Goal: Task Accomplishment & Management: Complete application form

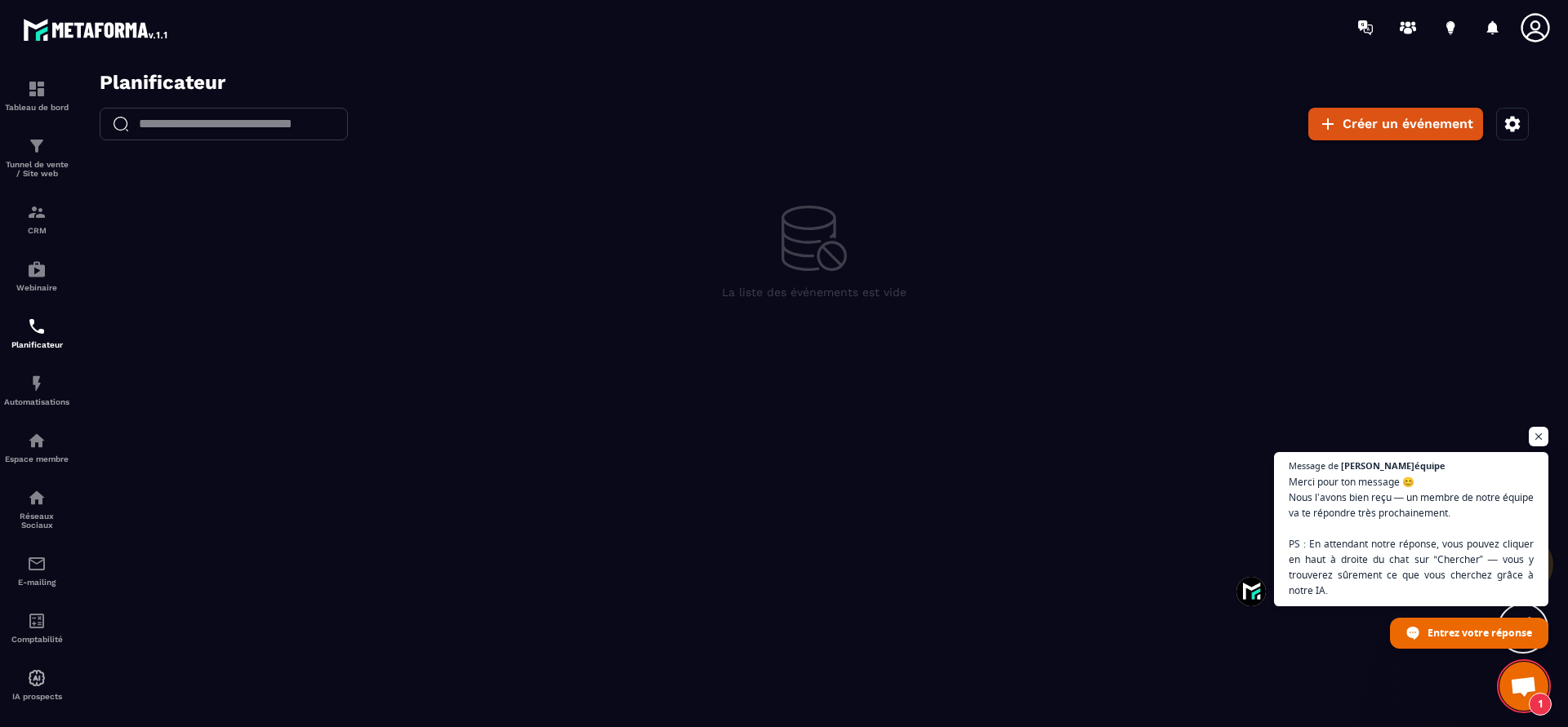
scroll to position [152, 0]
click at [1364, 124] on button "Créer un événement" at bounding box center [1396, 124] width 175 height 32
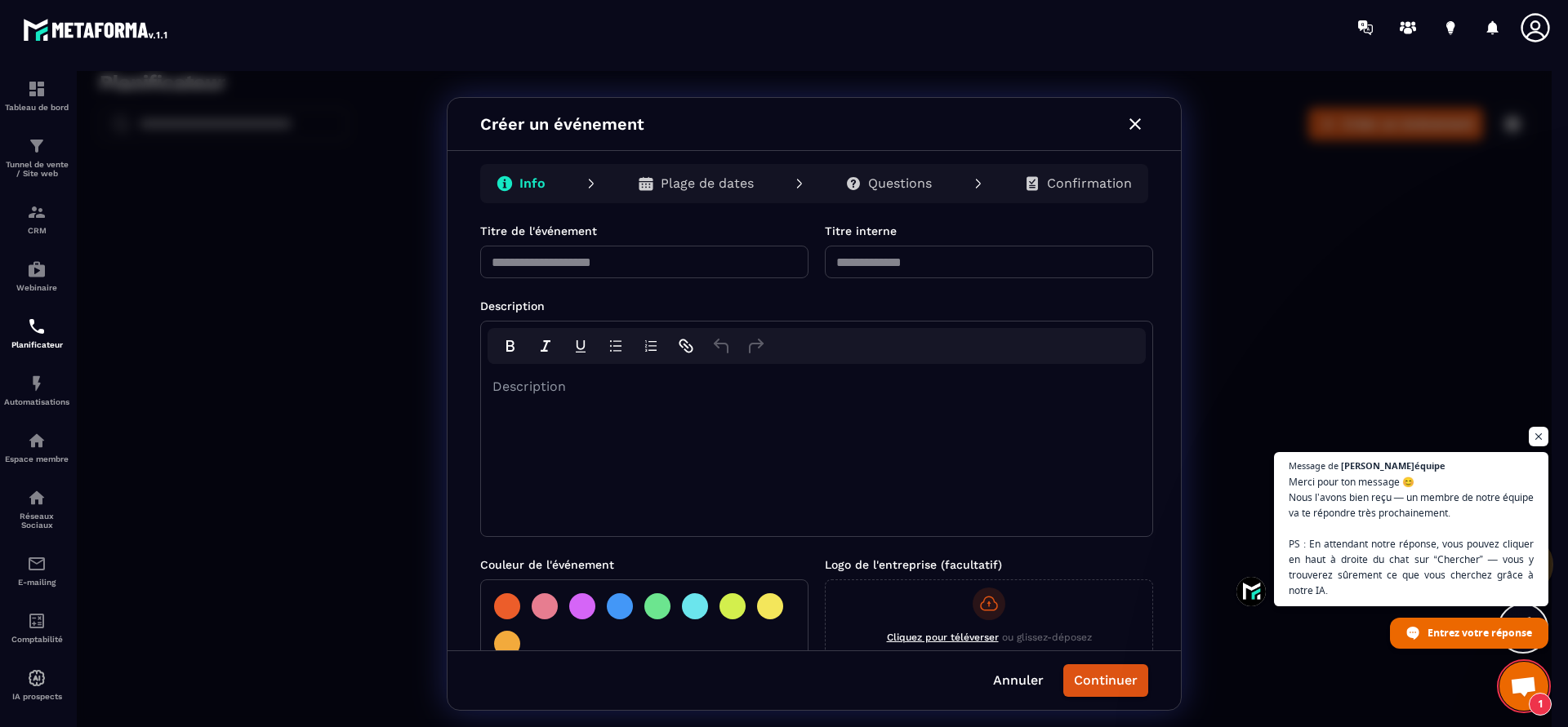
click at [706, 272] on input "text" at bounding box center [644, 262] width 328 height 32
type input "**********"
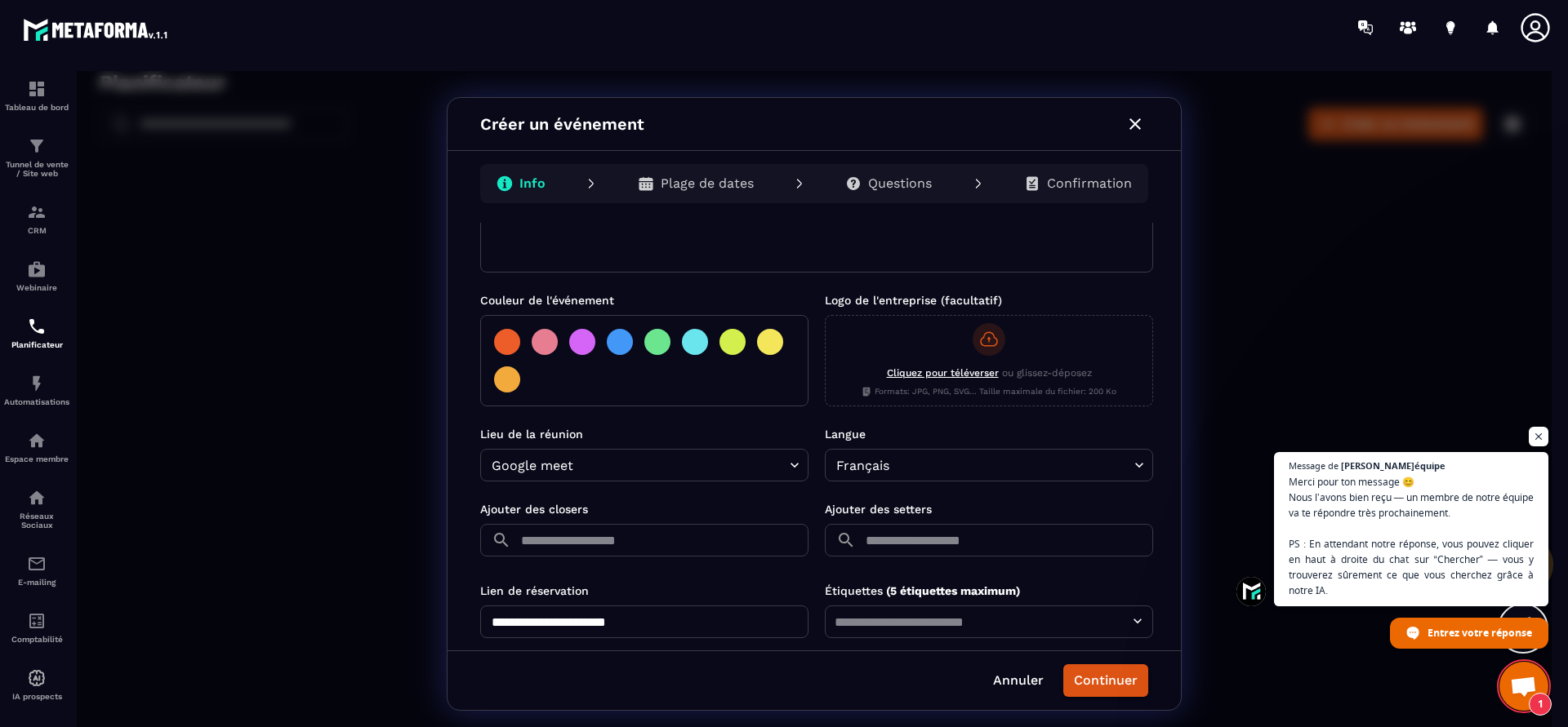
scroll to position [270, 0]
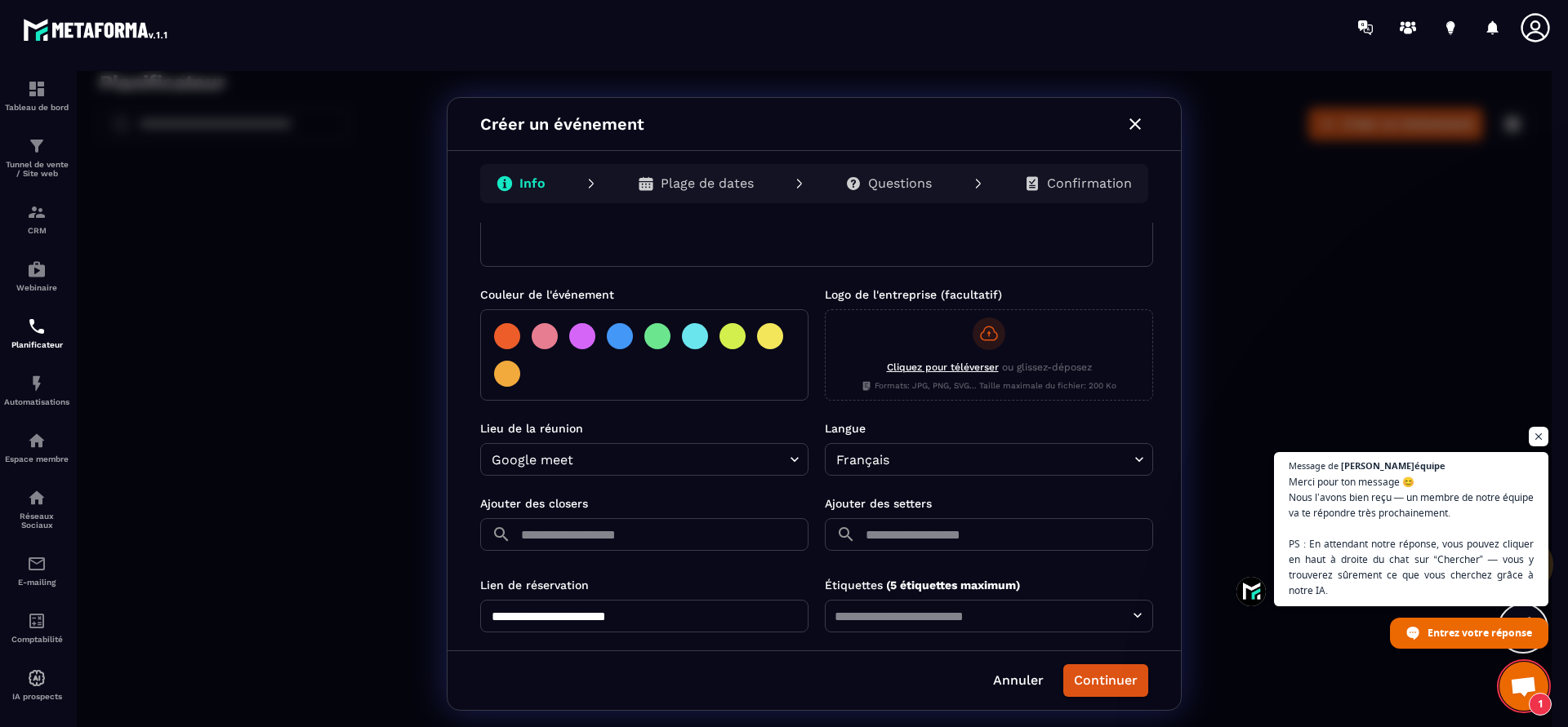
type input "**********"
click at [500, 327] on div at bounding box center [506, 336] width 26 height 26
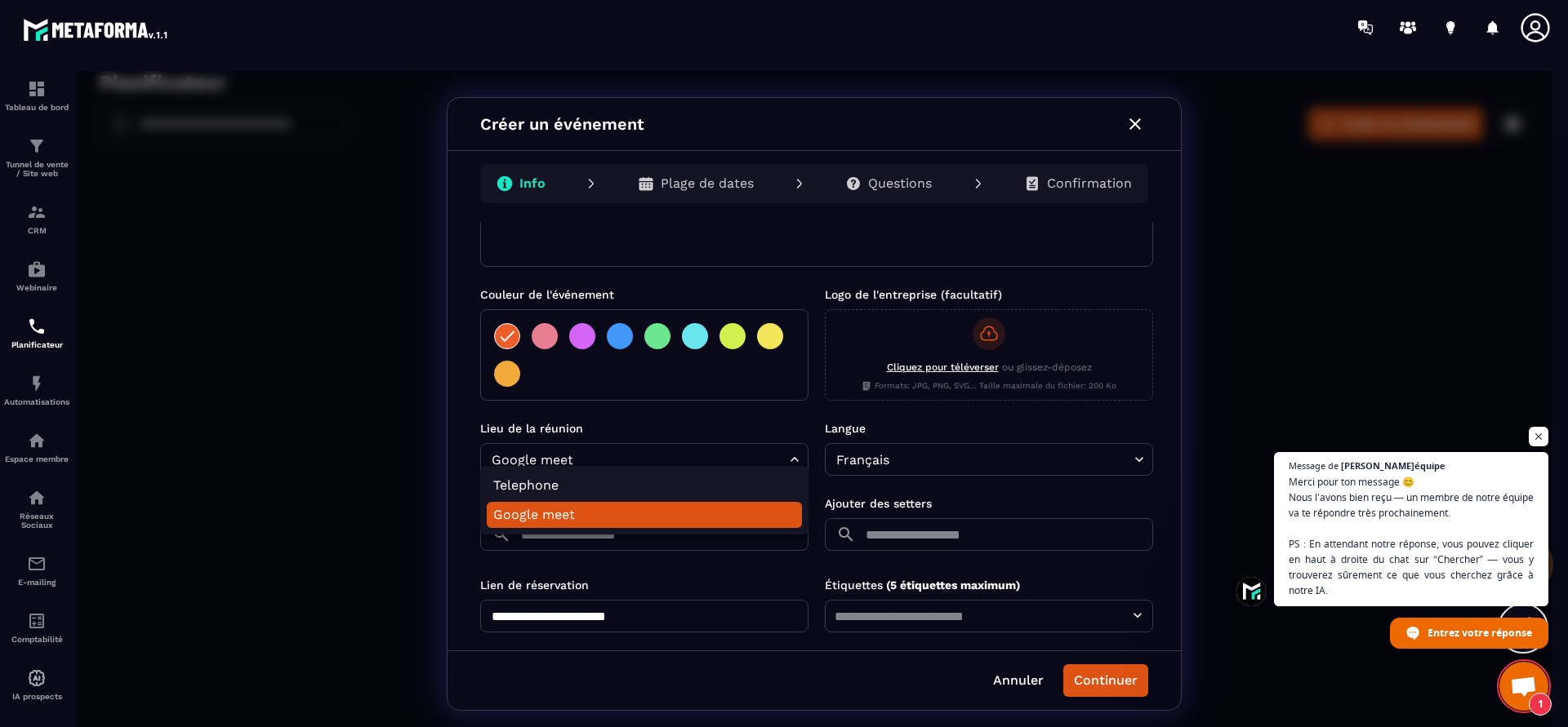
click at [789, 450] on body "**********" at bounding box center [814, 404] width 1474 height 666
click at [697, 478] on li "Telephone" at bounding box center [644, 486] width 315 height 26
type input "*********"
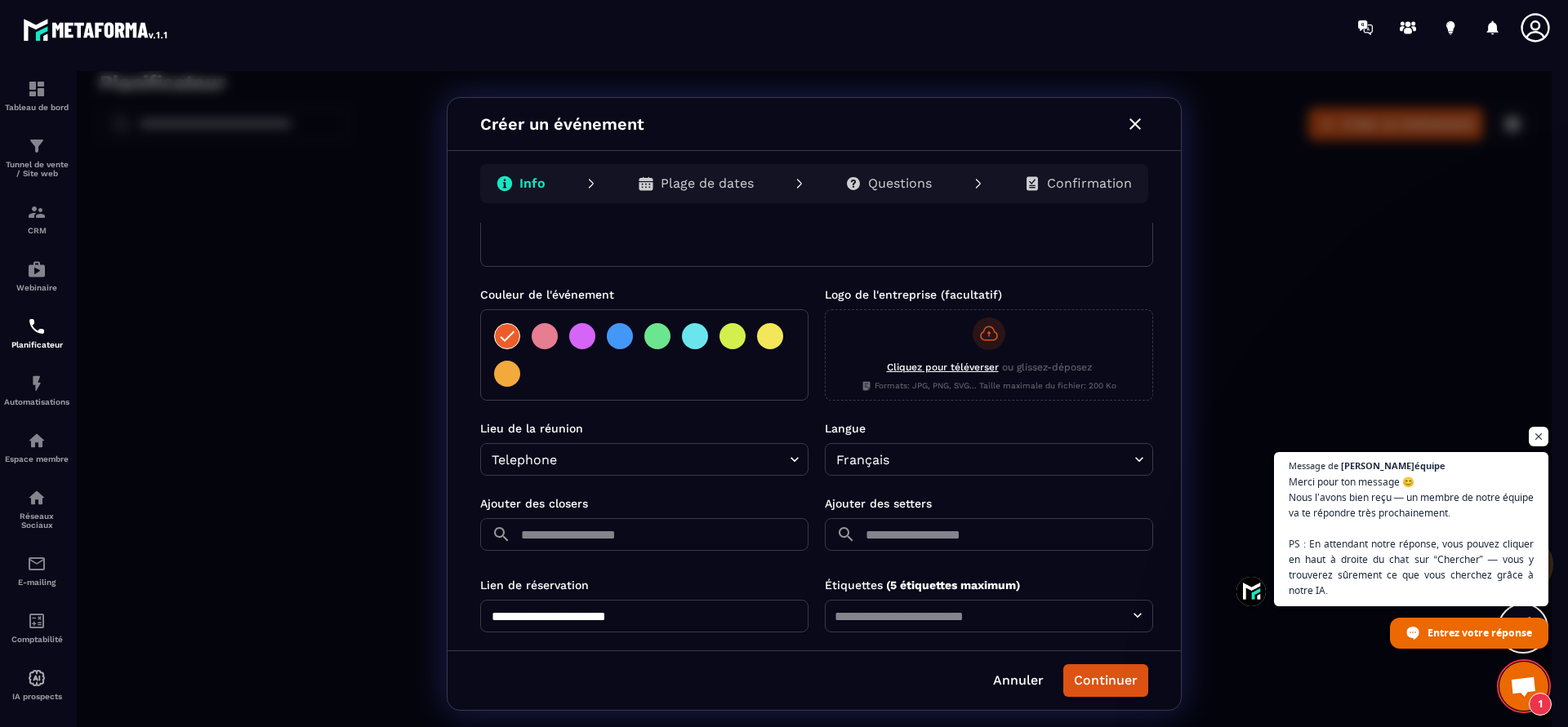
click at [795, 518] on input "text" at bounding box center [662, 534] width 291 height 32
click at [718, 558] on p "[PERSON_NAME]" at bounding box center [635, 555] width 194 height 17
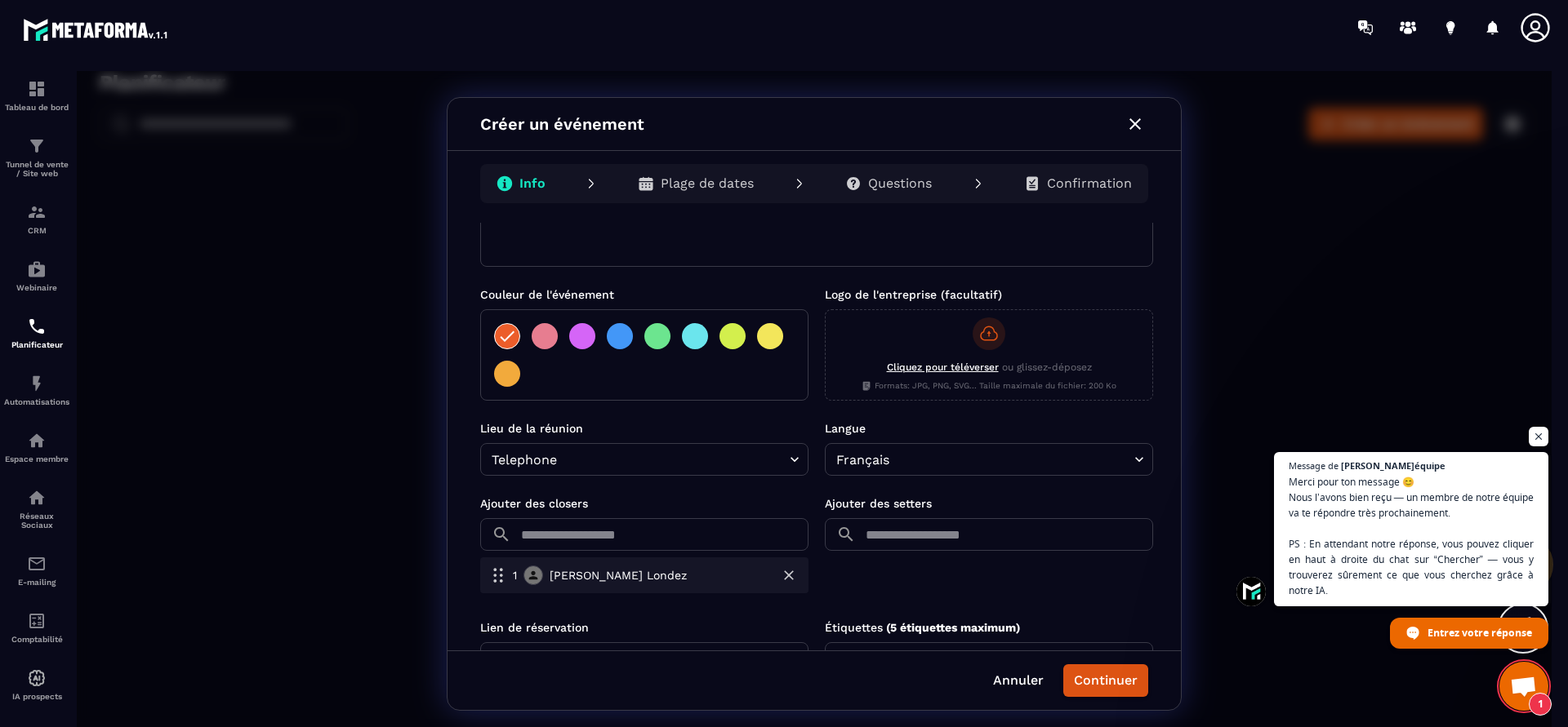
click at [962, 523] on input "text" at bounding box center [1007, 534] width 291 height 32
click at [957, 554] on p "[PERSON_NAME]" at bounding box center [980, 555] width 194 height 17
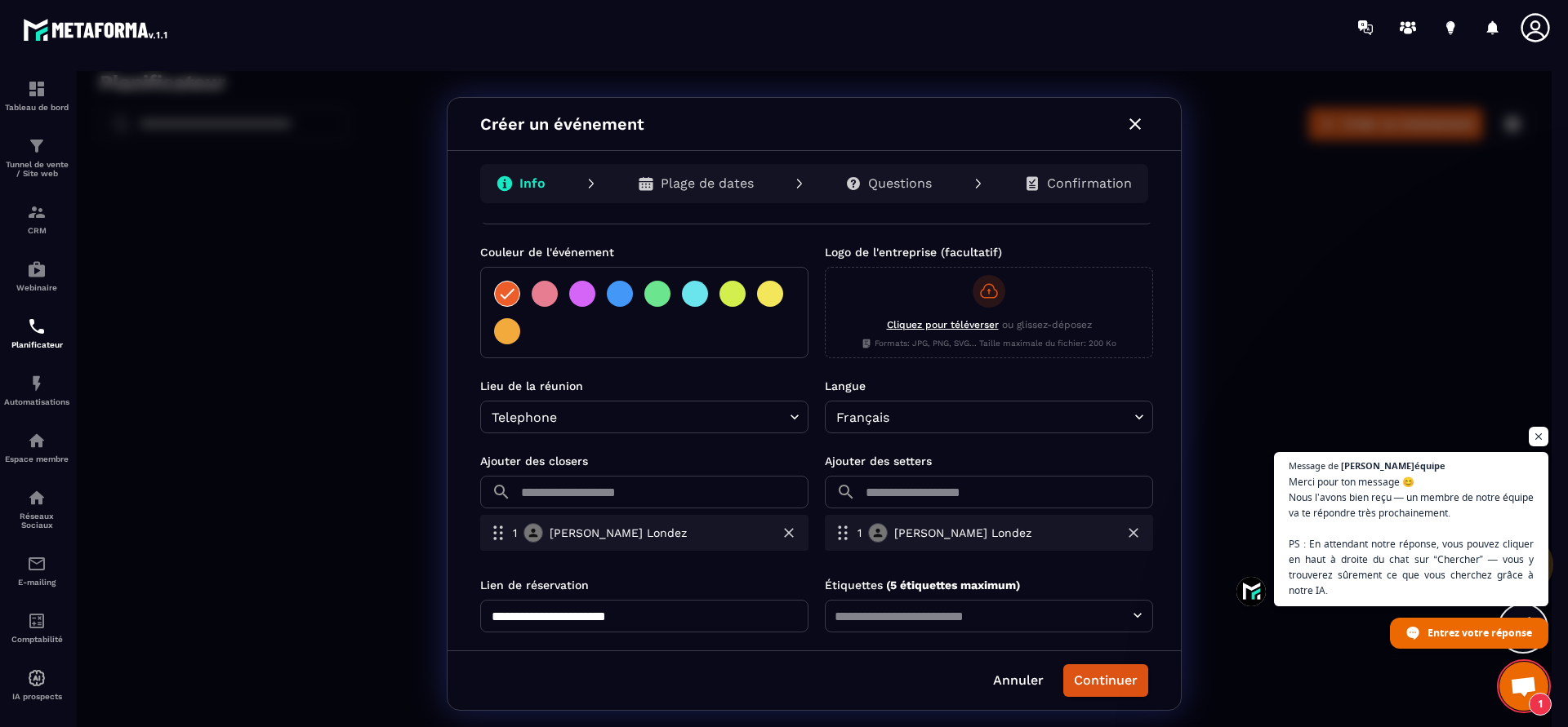
click at [685, 600] on input "**********" at bounding box center [644, 616] width 328 height 32
click at [1048, 608] on div "​" at bounding box center [989, 616] width 328 height 32
type input "**********"
click at [1090, 604] on input "text" at bounding box center [989, 615] width 318 height 23
click at [1099, 604] on input "text" at bounding box center [989, 615] width 318 height 23
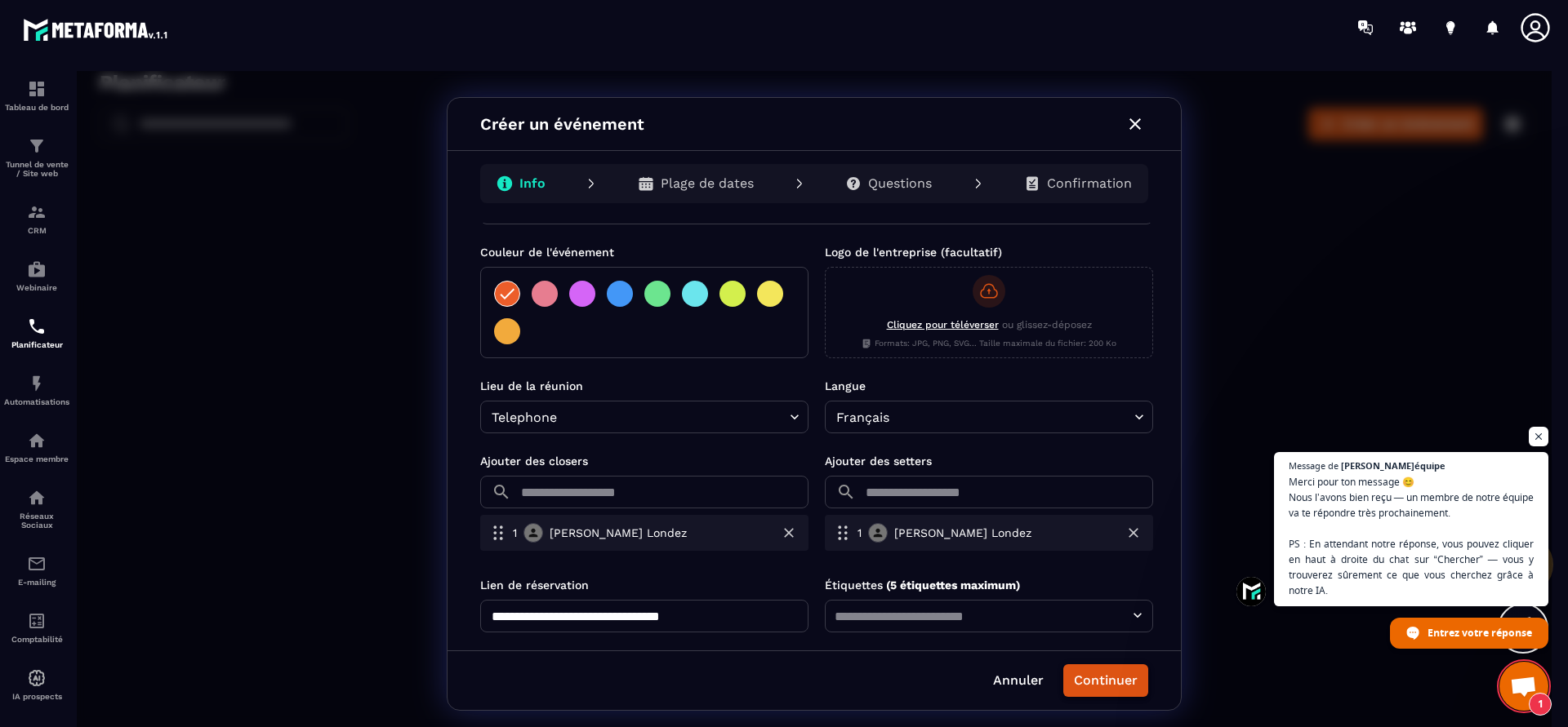
click at [1117, 677] on button "Continuer" at bounding box center [1106, 681] width 85 height 32
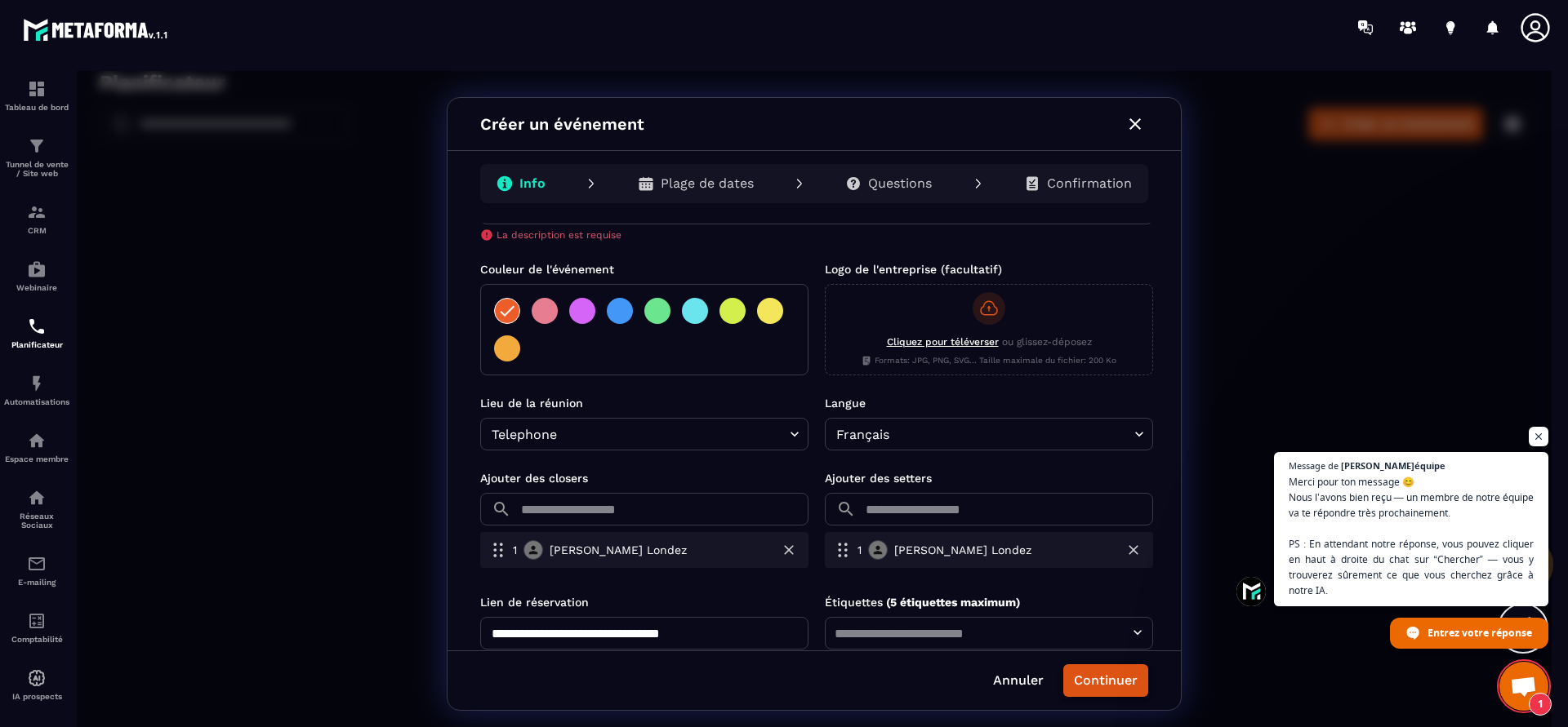
scroll to position [330, 0]
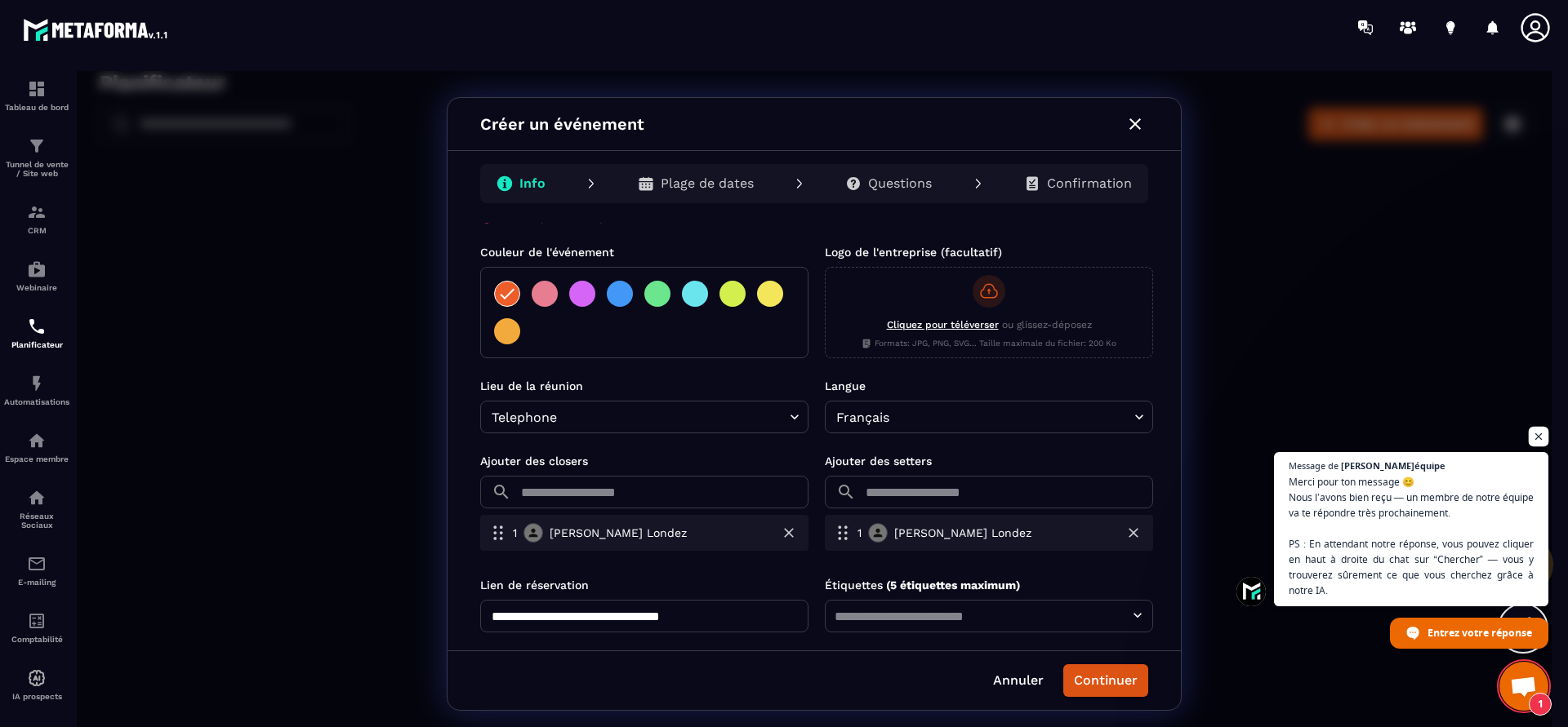
click at [1530, 432] on span "Ouvrir le chat" at bounding box center [1538, 437] width 21 height 21
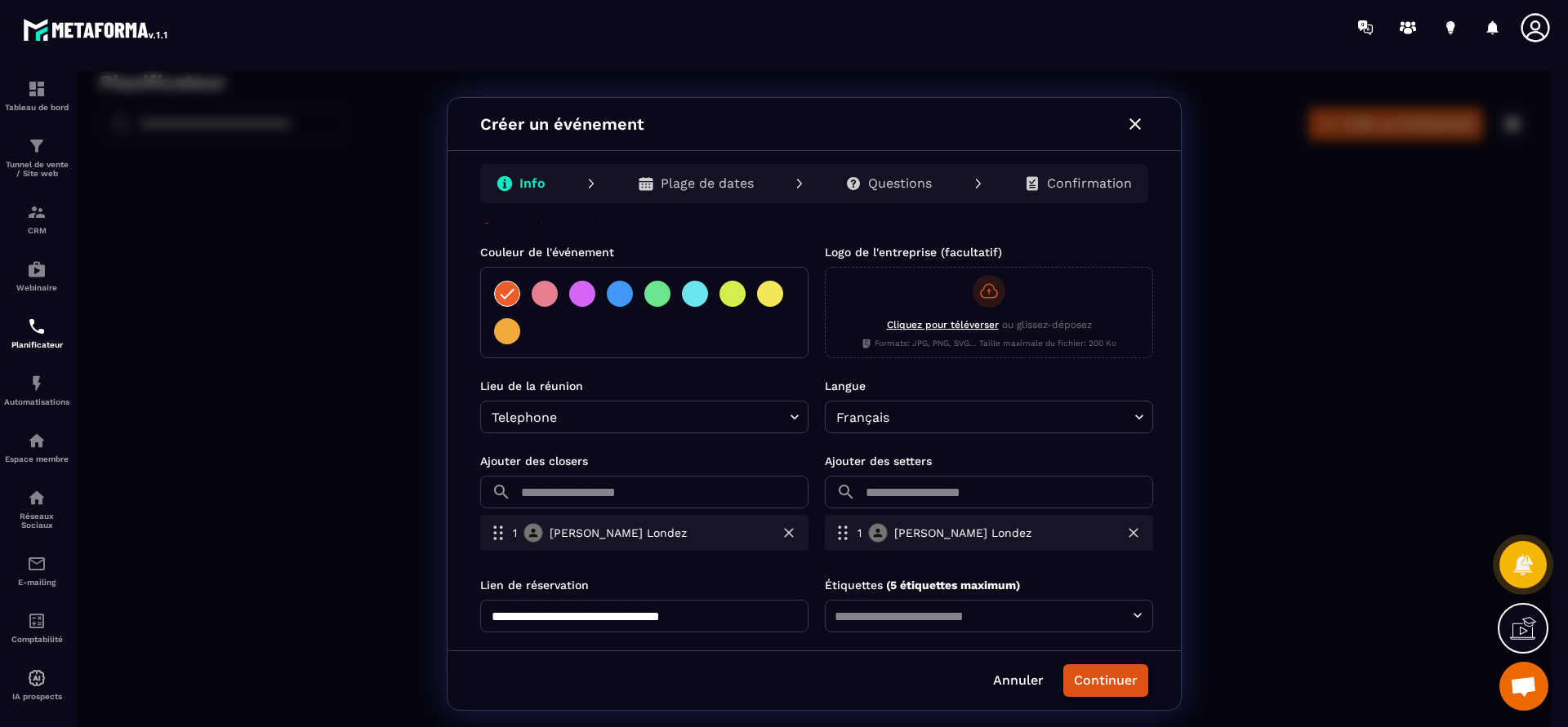
click at [1125, 685] on button "Continuer" at bounding box center [1106, 681] width 85 height 32
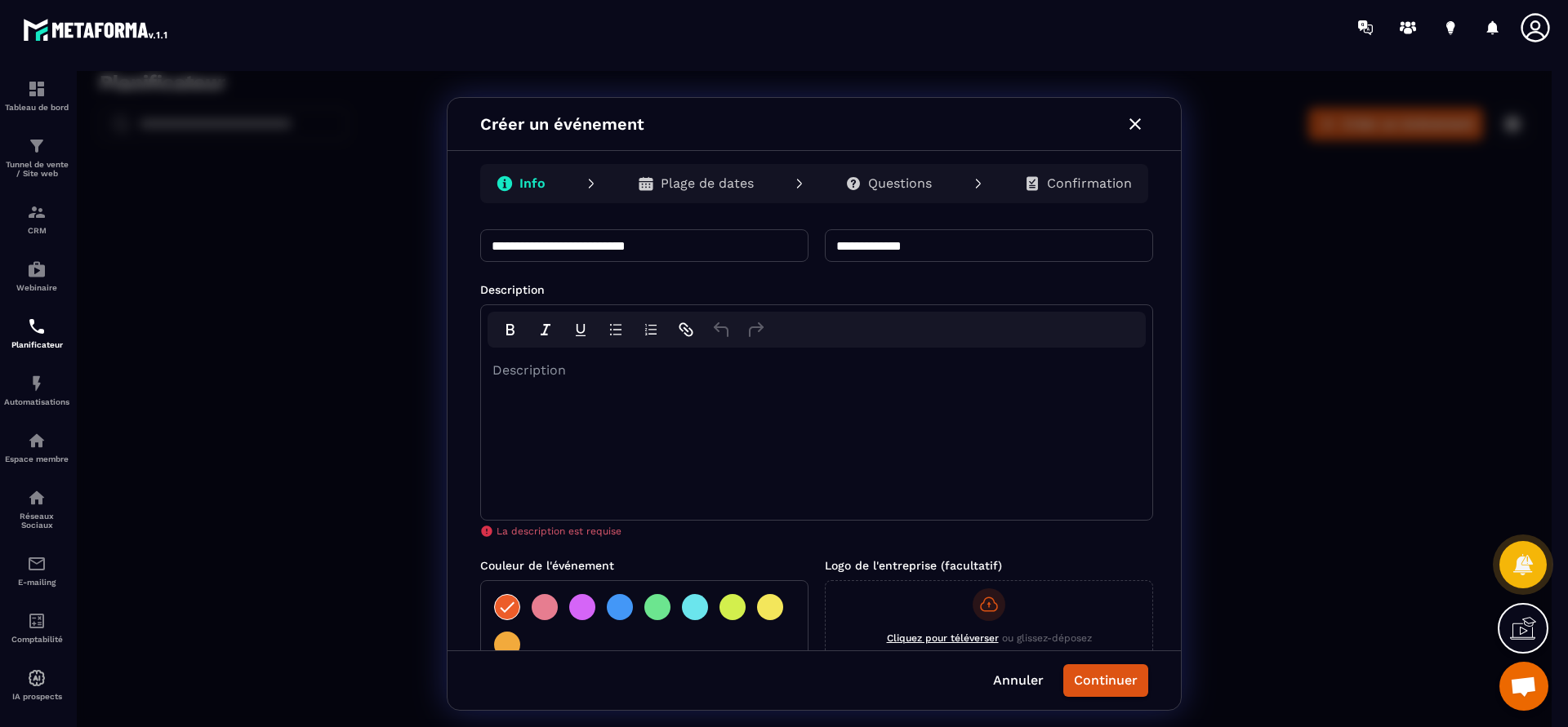
scroll to position [0, 0]
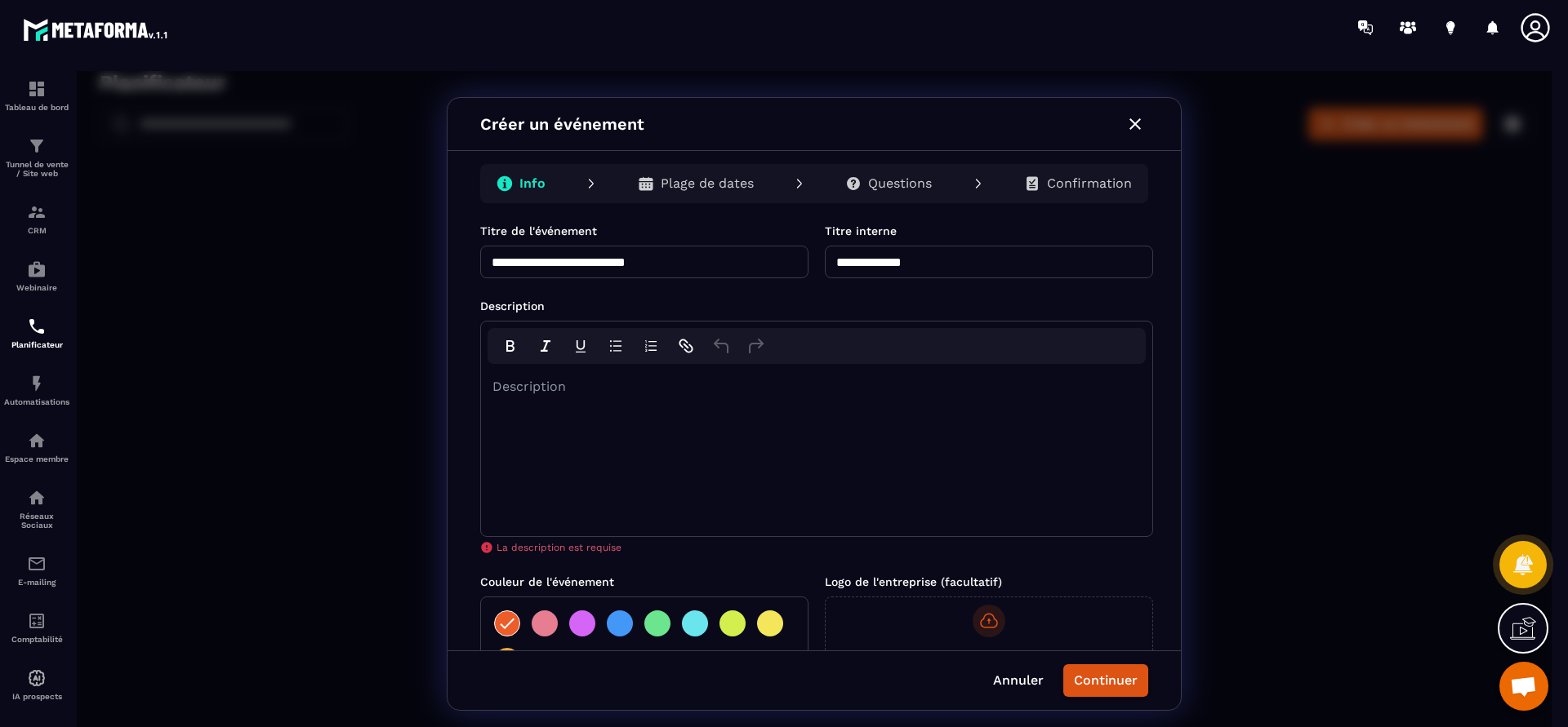
click at [576, 377] on div "rdw-editor" at bounding box center [816, 387] width 648 height 20
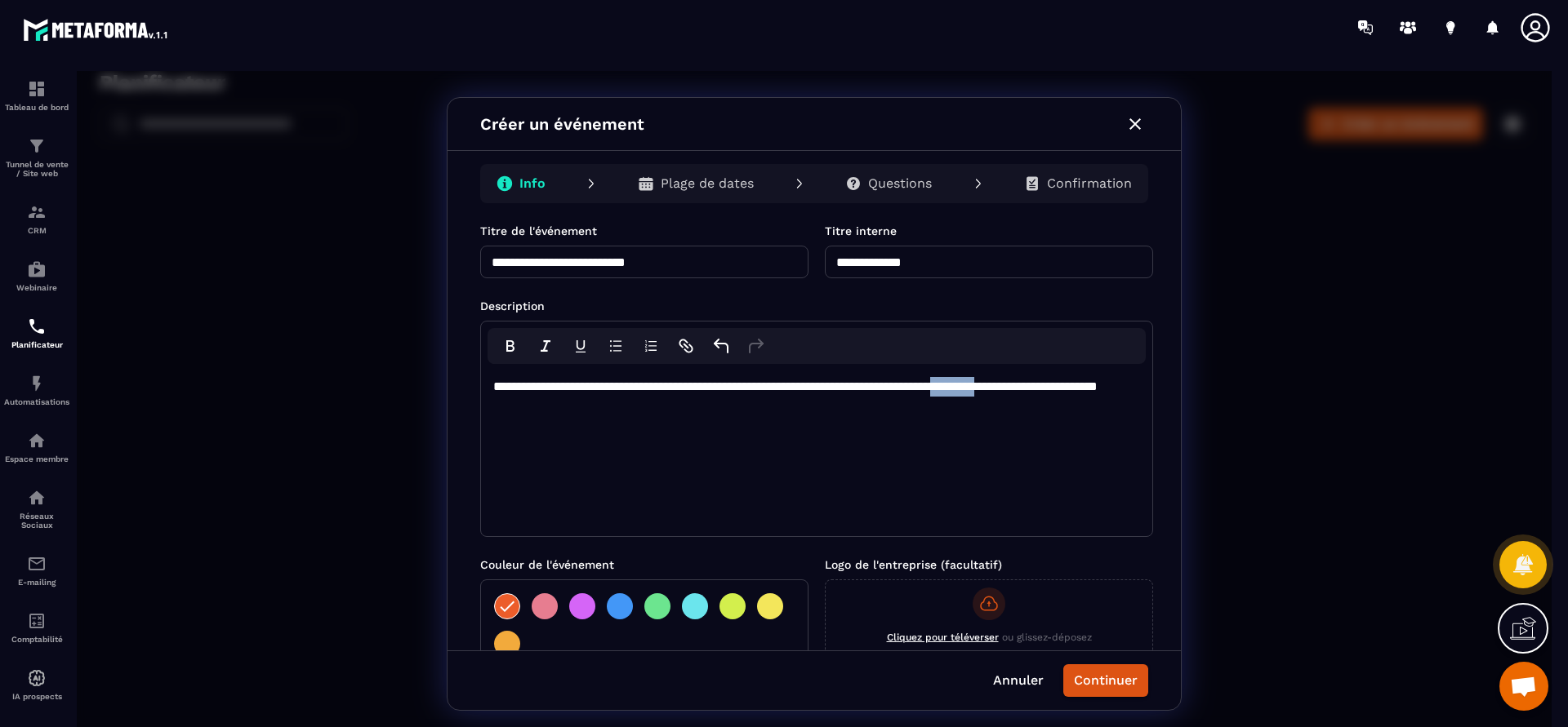
drag, startPoint x: 1069, startPoint y: 376, endPoint x: 1013, endPoint y: 379, distance: 56.1
click at [1013, 380] on span "**********" at bounding box center [795, 386] width 605 height 13
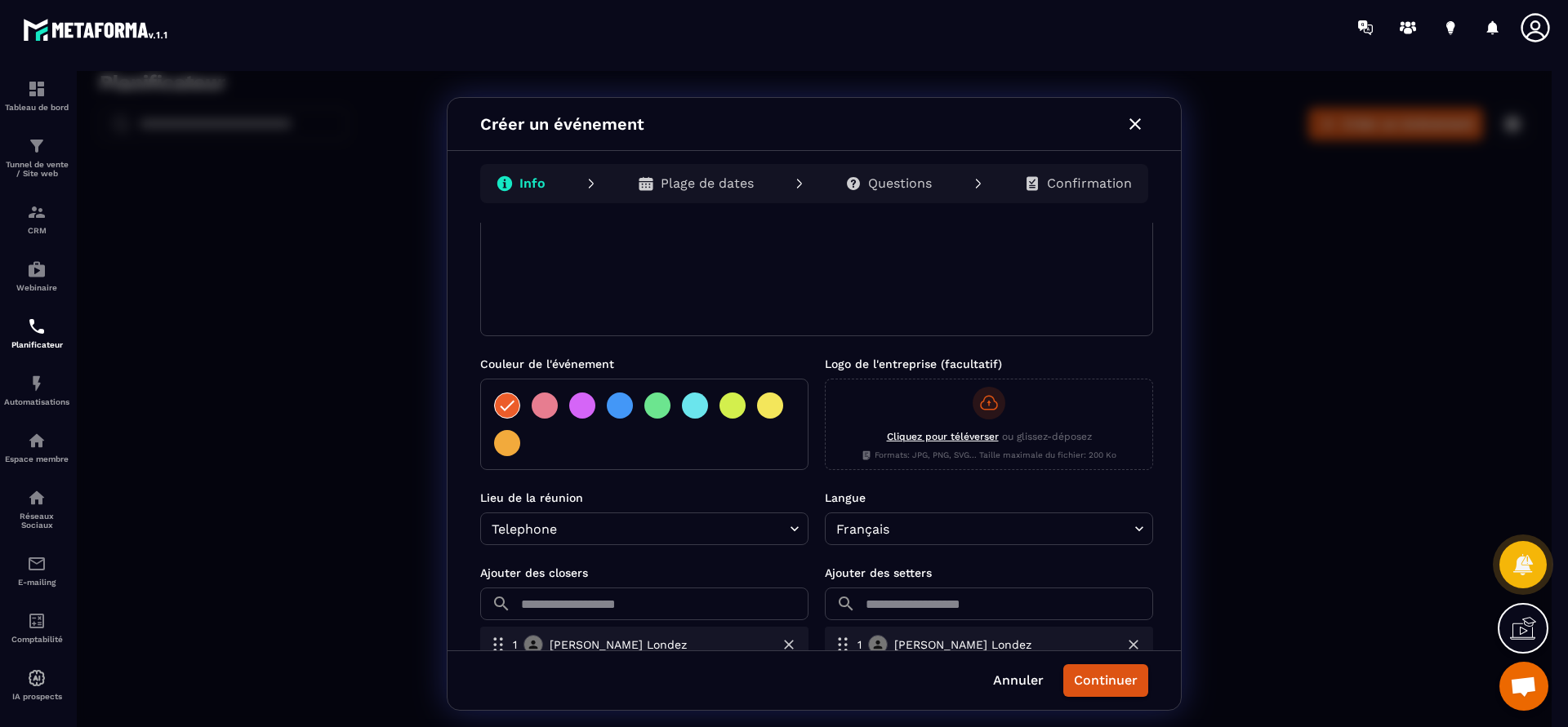
scroll to position [313, 0]
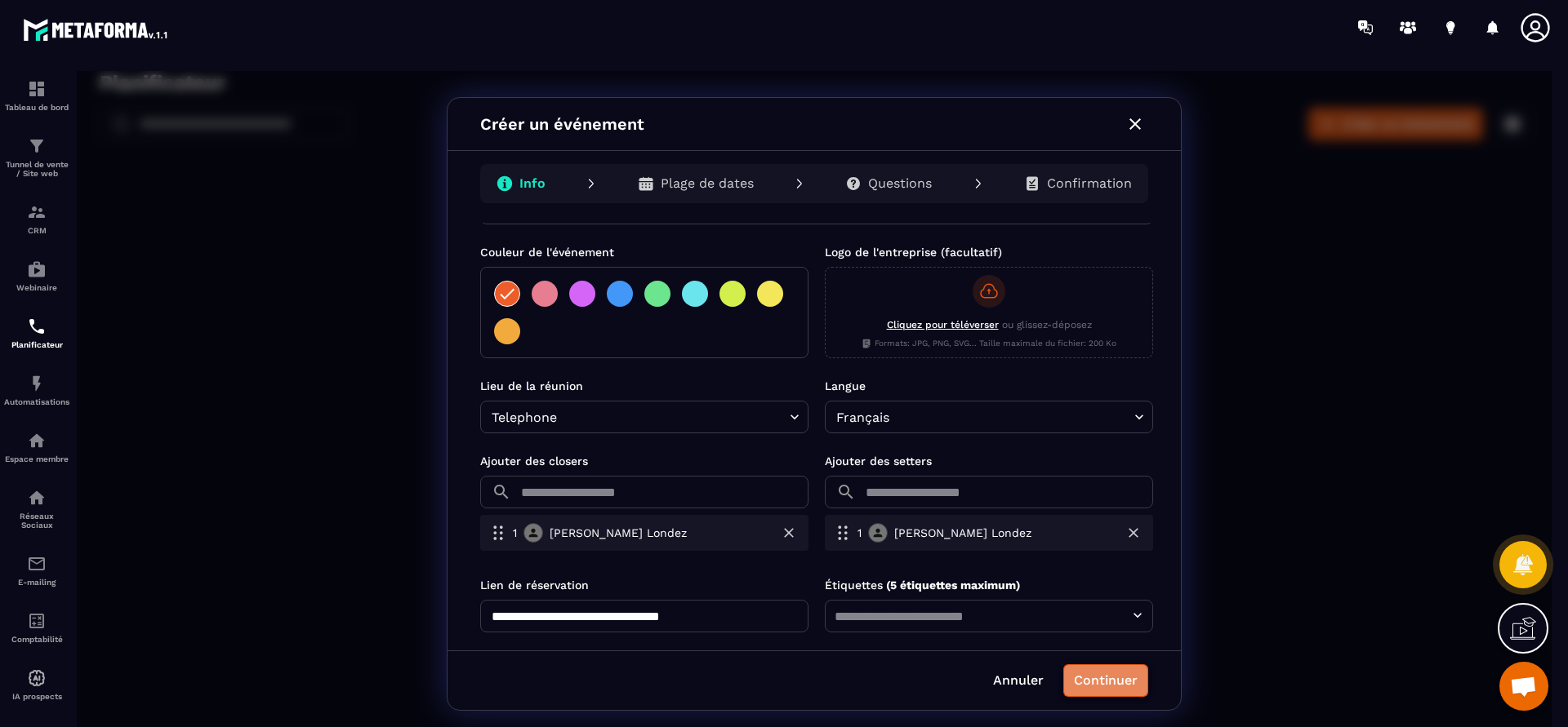
click at [1099, 680] on button "Continuer" at bounding box center [1106, 681] width 85 height 32
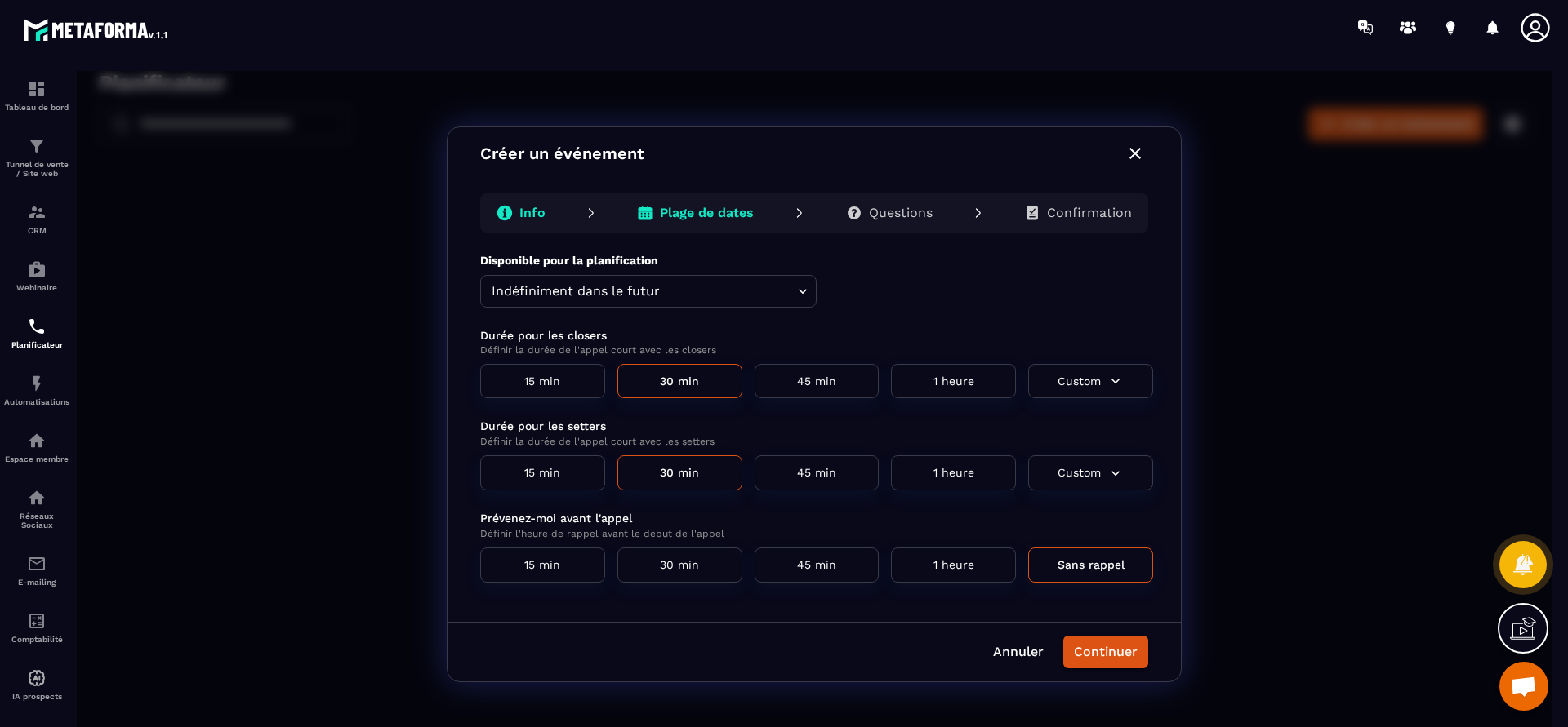
scroll to position [0, 0]
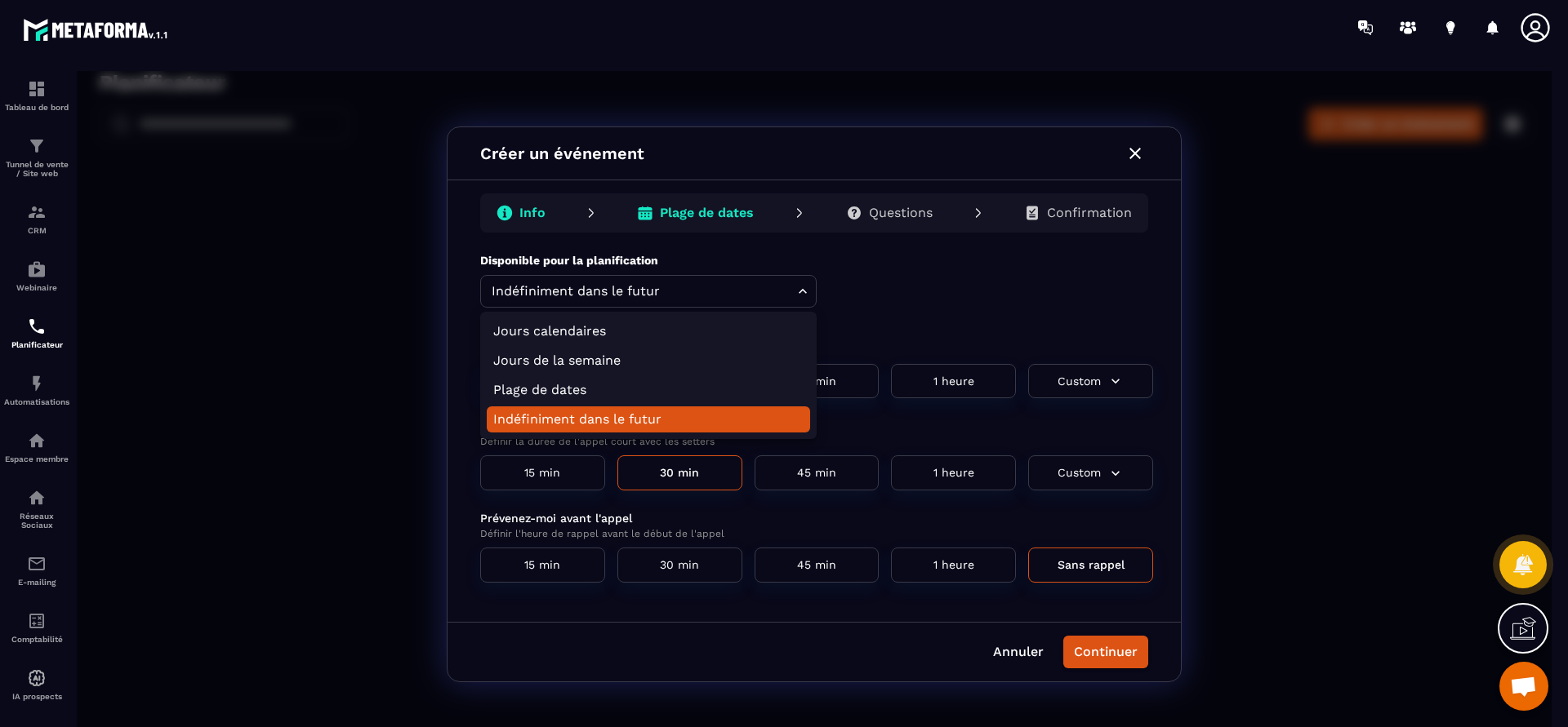
click at [806, 291] on body "Planificateur ​ ​ Créer un événement RDV tél décou Closer : 30 min Setter : 30 …" at bounding box center [814, 404] width 1474 height 666
click at [579, 359] on li "Jours de la semaine" at bounding box center [648, 360] width 324 height 26
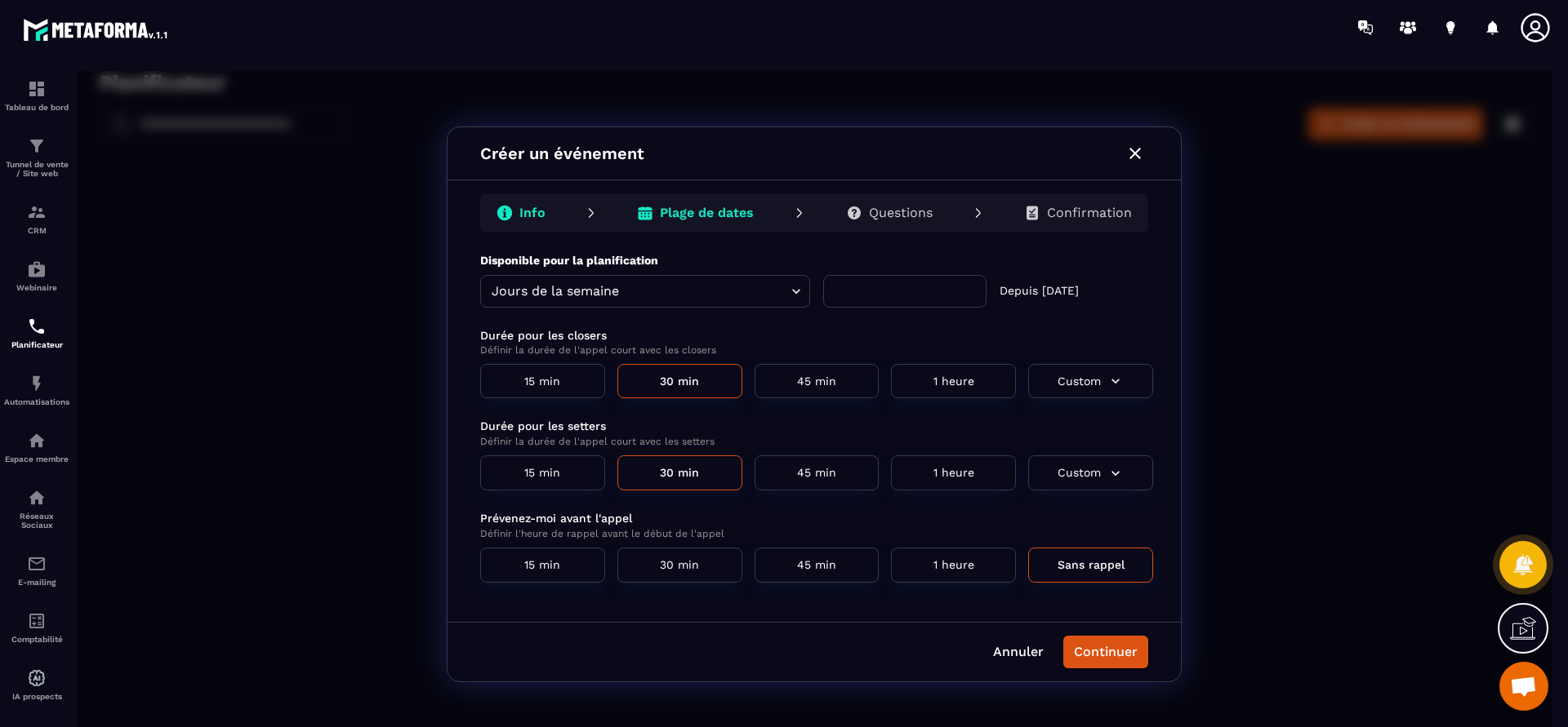
click at [952, 296] on input "text" at bounding box center [904, 291] width 163 height 32
click at [953, 550] on div "Prévenez-moi avant l'appel Définir l'heure de rappel avant le début de l'appel …" at bounding box center [816, 546] width 673 height 73
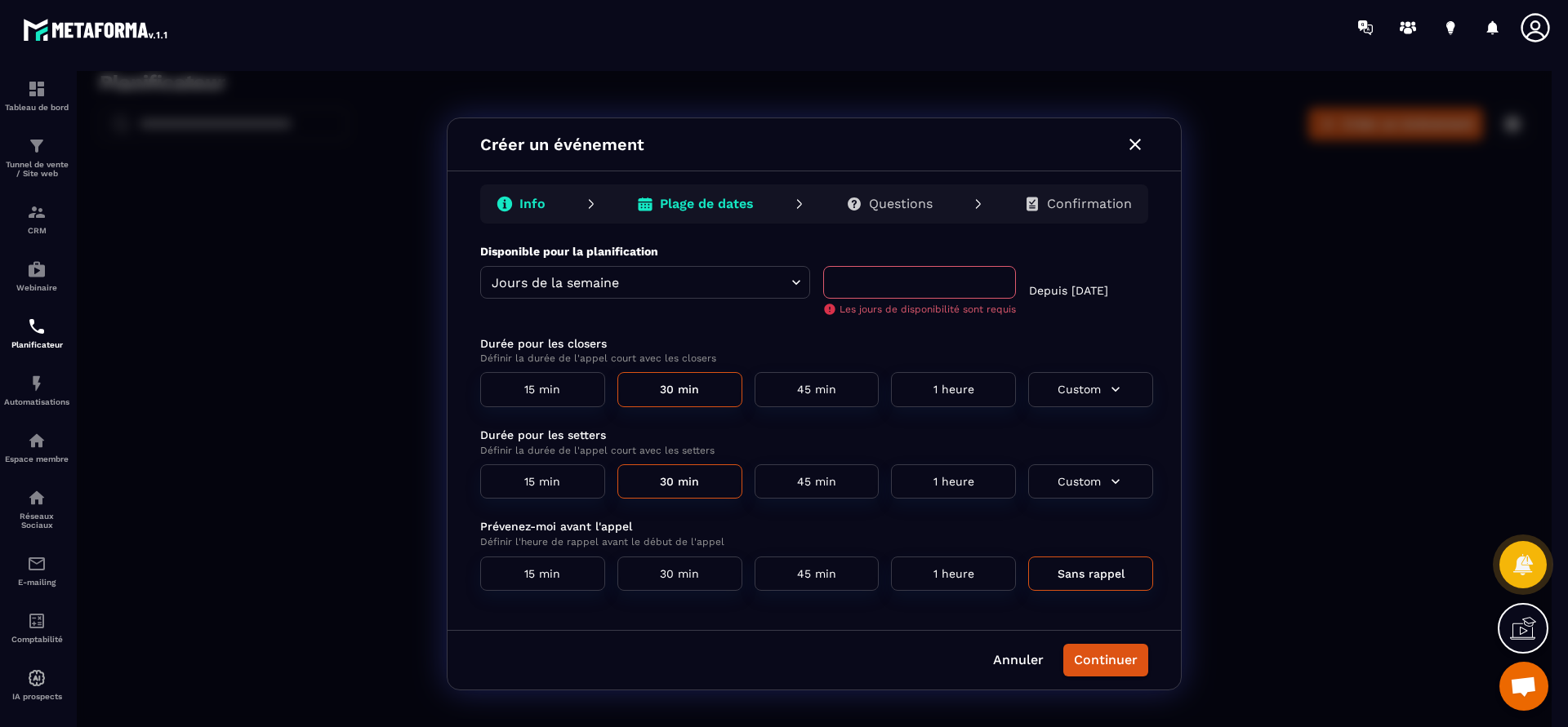
click at [864, 287] on input "text" at bounding box center [919, 282] width 193 height 32
click at [826, 309] on p "Les jours de disponibilité sont requis" at bounding box center [919, 309] width 193 height 13
click at [853, 309] on p "Les jours de disponibilité sont requis" at bounding box center [919, 309] width 193 height 13
click at [834, 308] on p "Les jours de disponibilité sont requis" at bounding box center [919, 309] width 193 height 13
click at [1071, 298] on p "Depuis [DATE]" at bounding box center [1069, 291] width 79 height 17
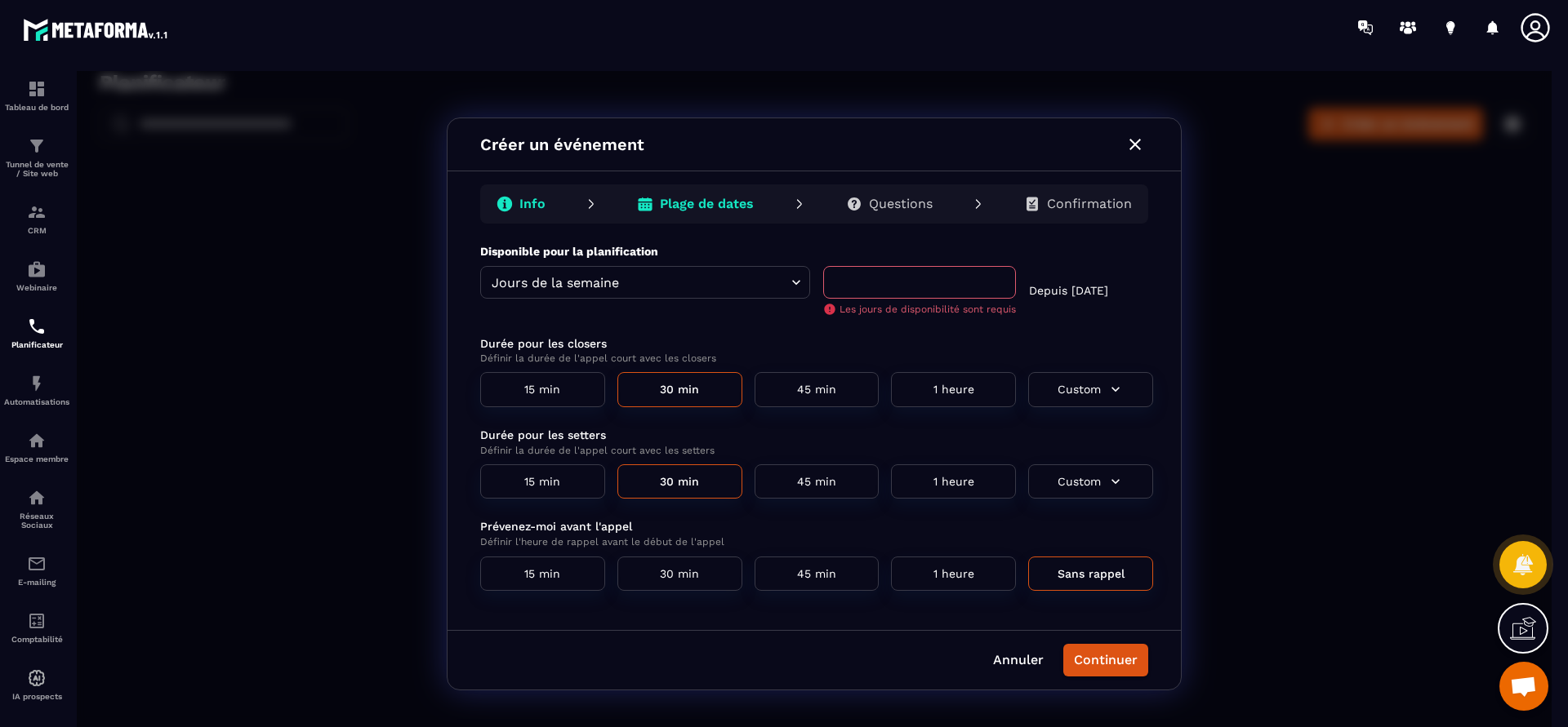
click at [944, 287] on input "text" at bounding box center [919, 282] width 193 height 32
click at [803, 289] on body "Planificateur ​ ​ Créer un événement RDV tél décou Closer : 30 min Setter : 30 …" at bounding box center [814, 404] width 1474 height 666
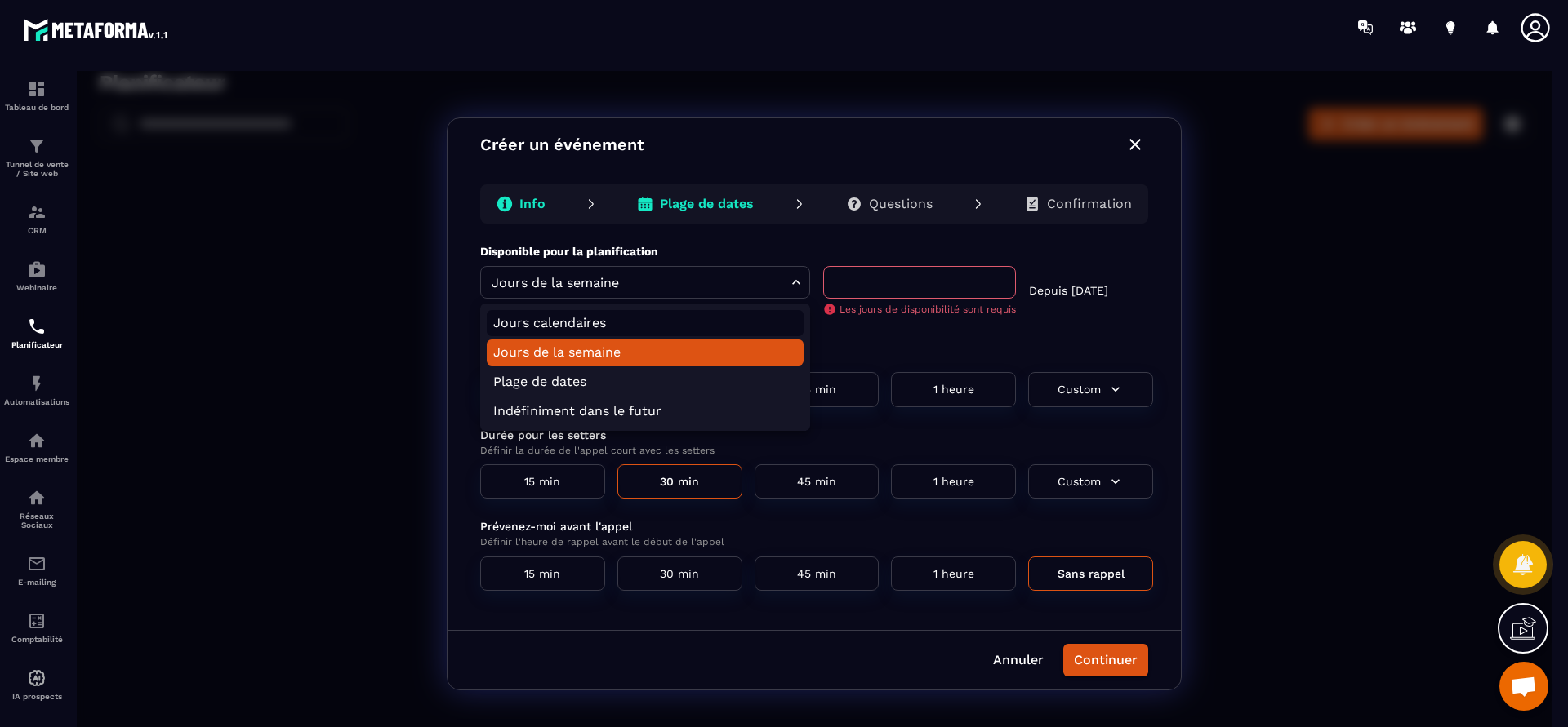
click at [534, 318] on li "Jours calendaires" at bounding box center [645, 323] width 317 height 26
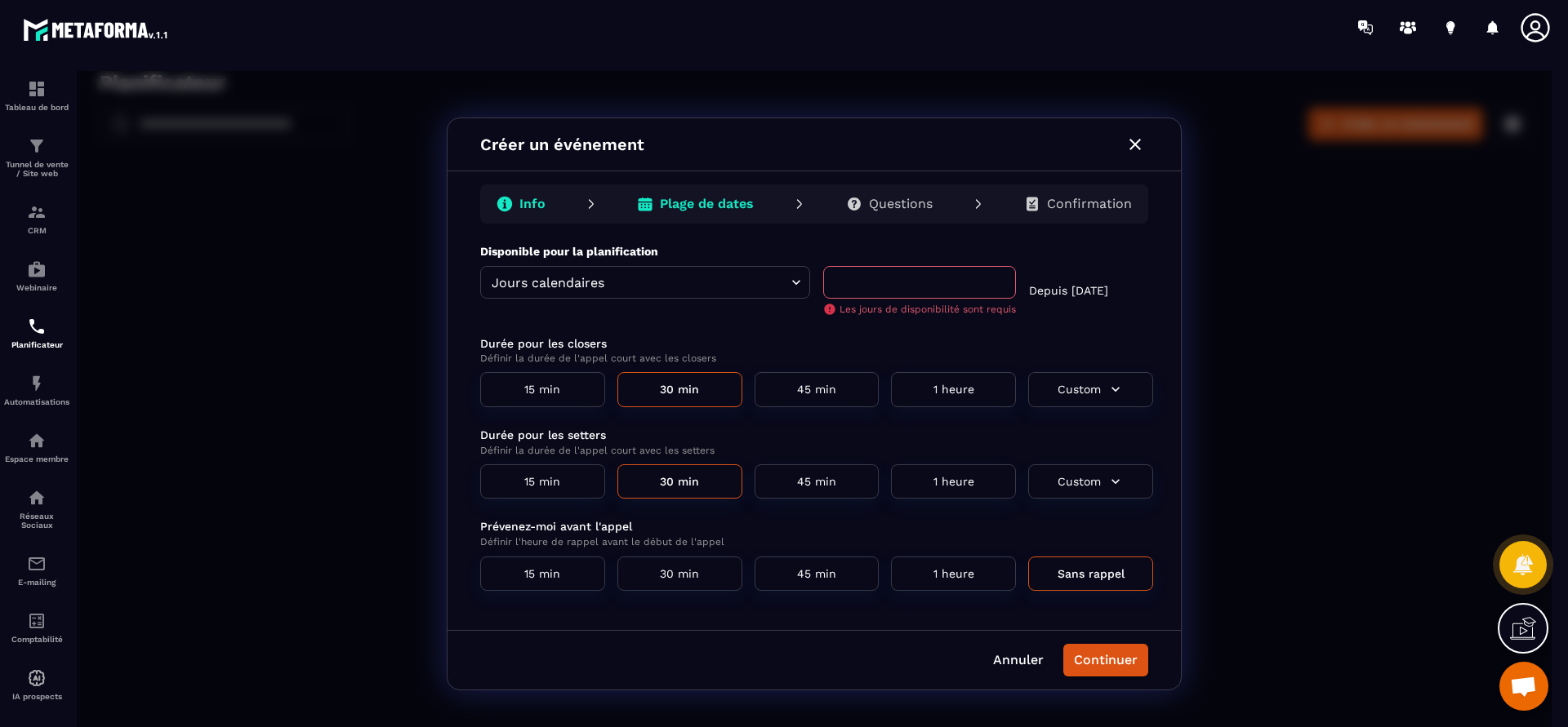
type input "**********"
click at [882, 285] on input "text" at bounding box center [919, 282] width 193 height 32
click at [829, 310] on p "Les jours de disponibilité sont requis" at bounding box center [919, 309] width 193 height 13
click at [843, 305] on p "Les jours de disponibilité sont requis" at bounding box center [919, 309] width 193 height 13
click at [848, 291] on input "text" at bounding box center [919, 282] width 193 height 32
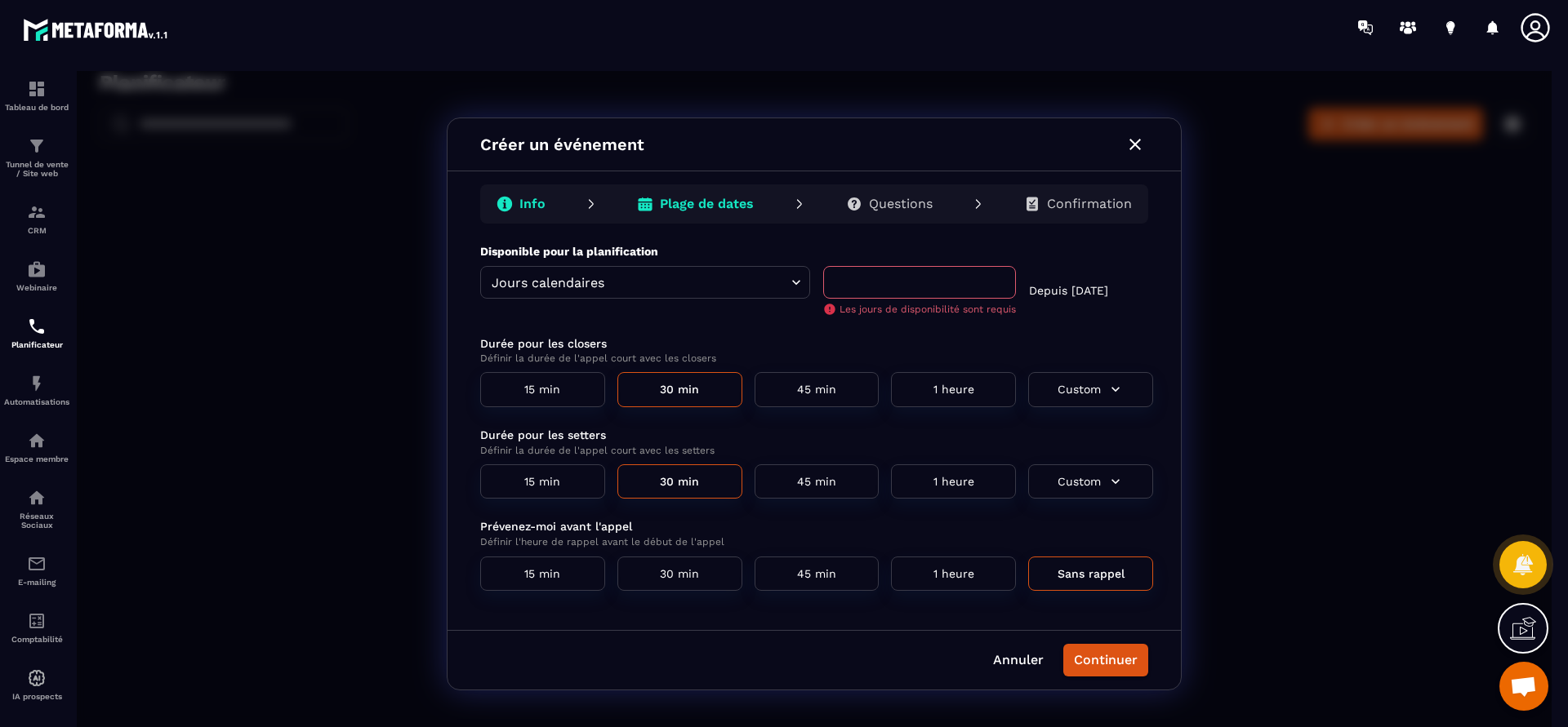
click at [984, 565] on button "1 heure" at bounding box center [953, 574] width 125 height 35
click at [916, 293] on input "text" at bounding box center [919, 282] width 193 height 32
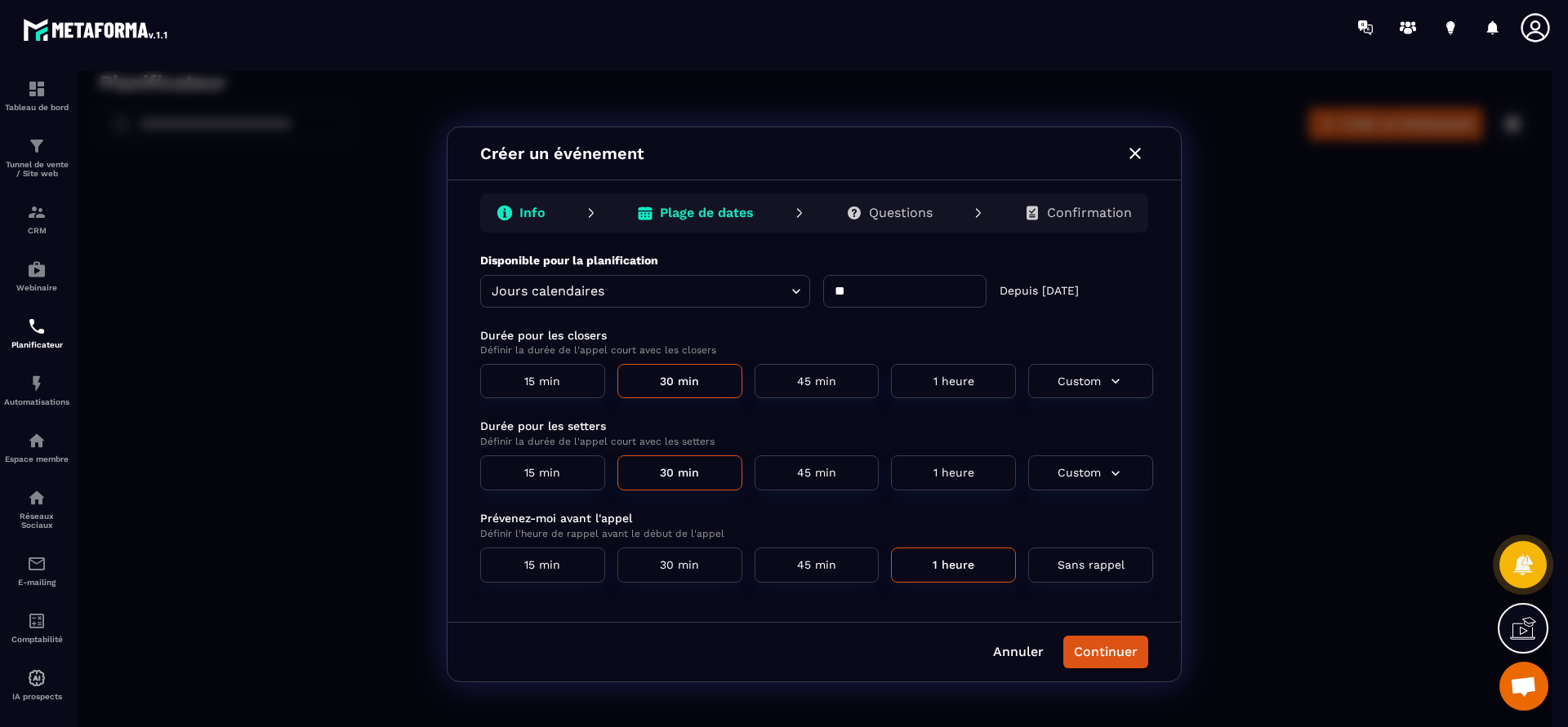
type input "**"
click at [794, 295] on body "**********" at bounding box center [814, 404] width 1474 height 666
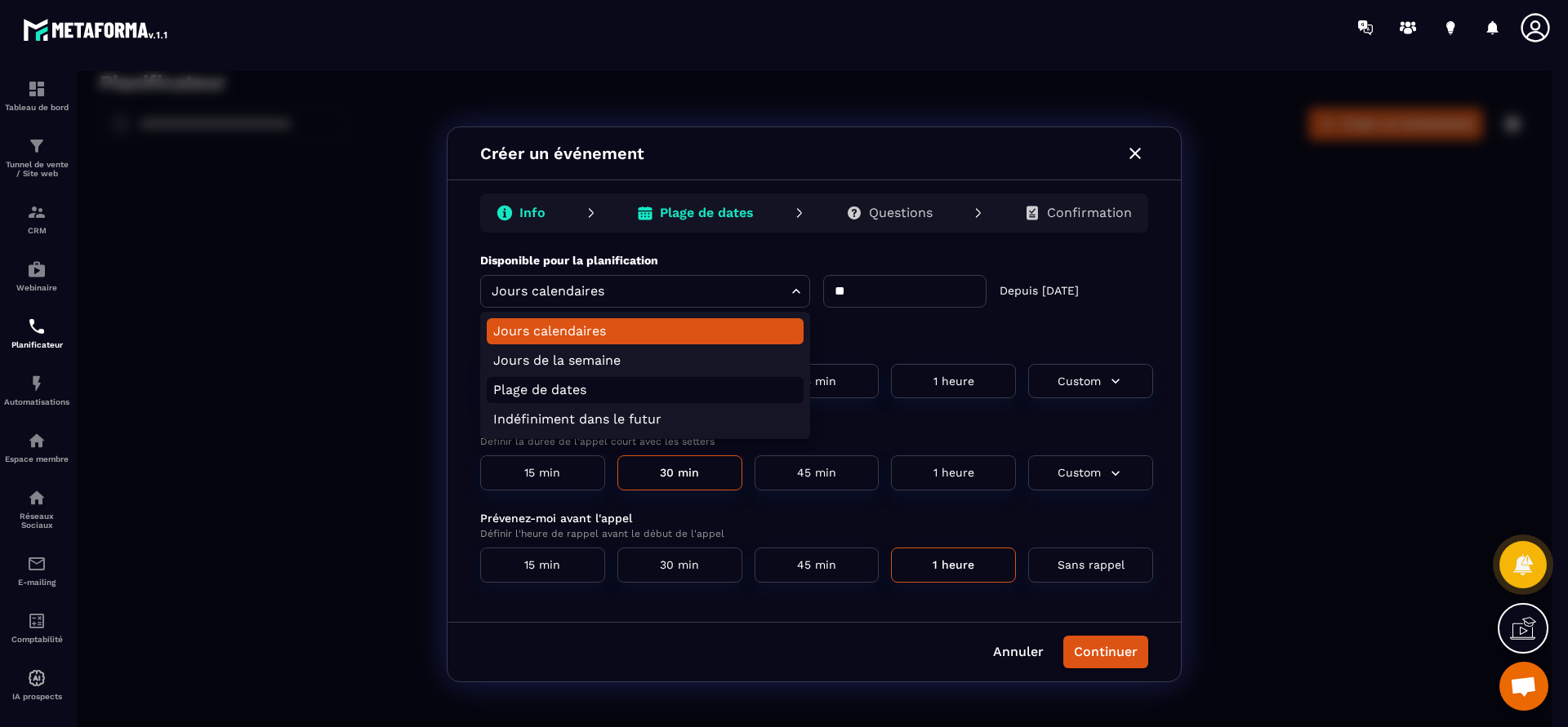
click at [643, 394] on li "Plage de dates" at bounding box center [645, 390] width 317 height 26
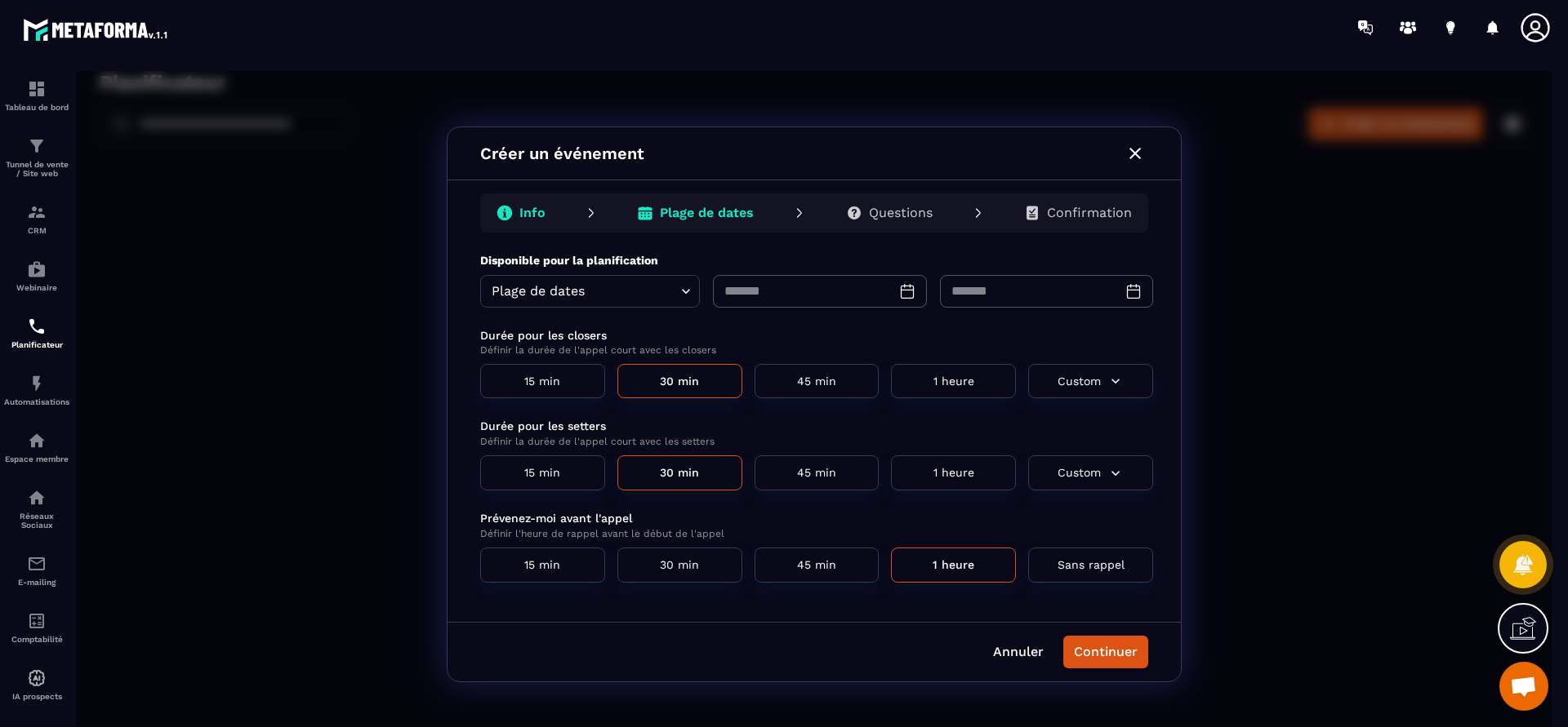
click at [692, 293] on body "Planificateur ​ ​ Créer un événement RDV tél décou Closer : 30 min Setter : 30 …" at bounding box center [814, 404] width 1474 height 666
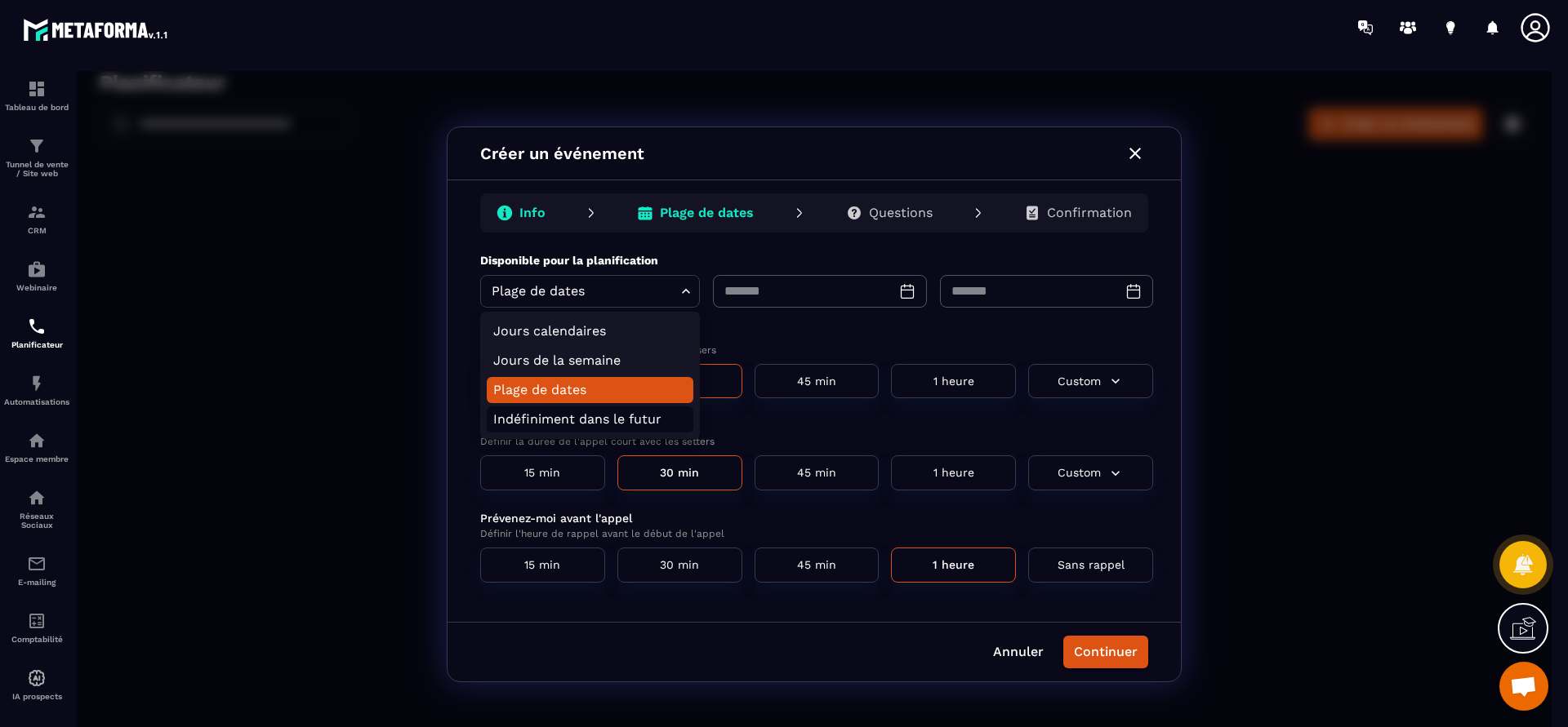
click at [624, 406] on li "Indéfiniment dans le futur" at bounding box center [589, 419] width 206 height 26
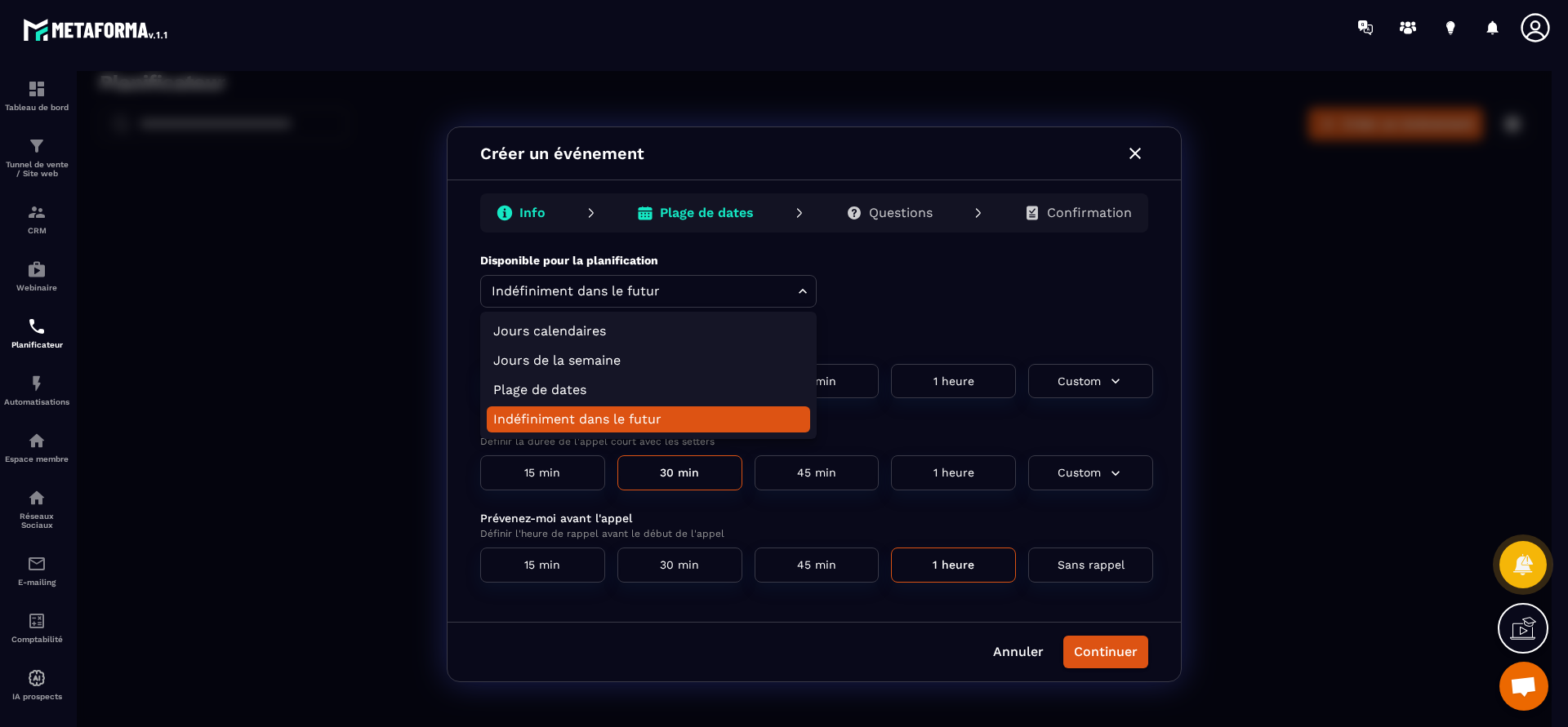
click at [811, 290] on body "Planificateur ​ ​ Créer un événement RDV tél décou Closer : 30 min Setter : 30 …" at bounding box center [814, 404] width 1474 height 666
click at [584, 381] on li "Plage de dates" at bounding box center [648, 390] width 324 height 26
type input "******"
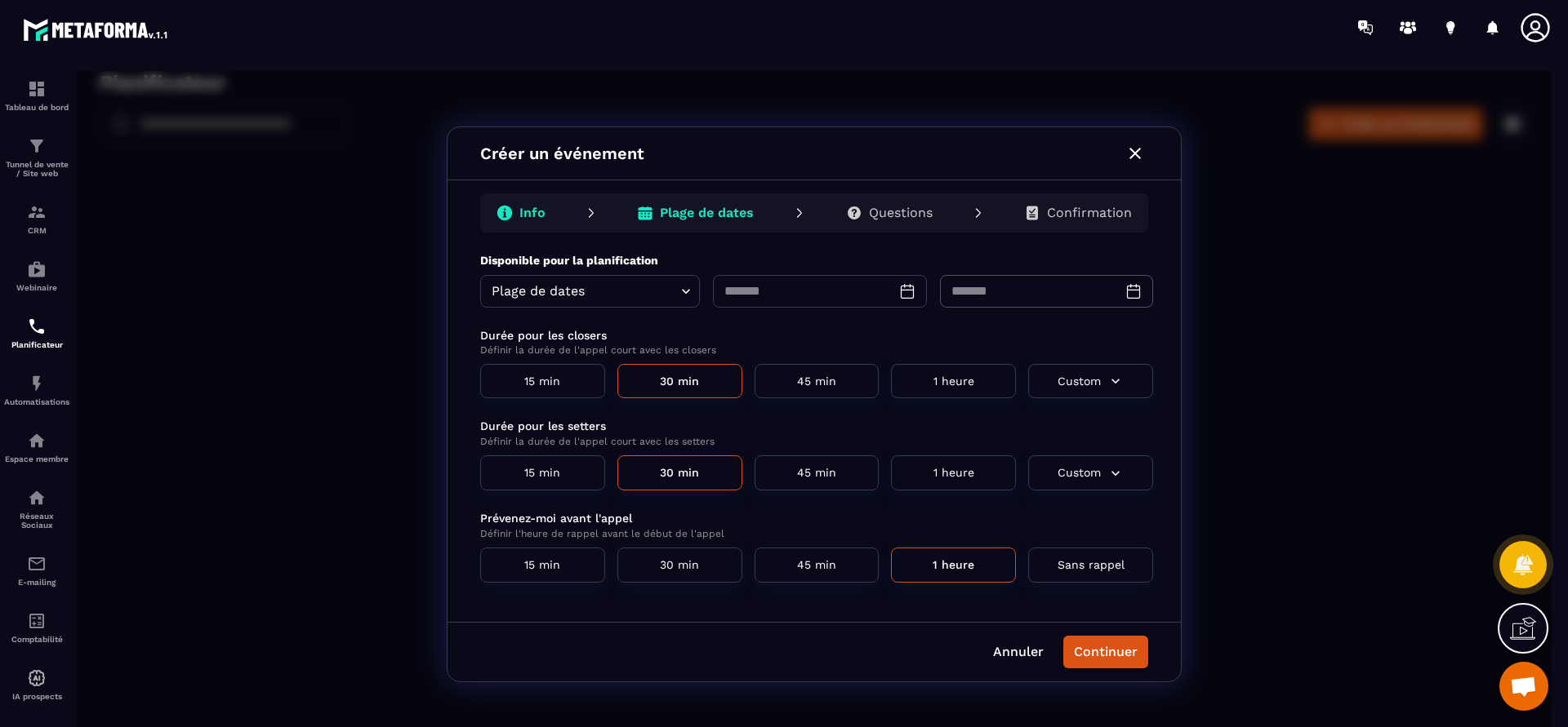
click at [908, 298] on icon at bounding box center [907, 291] width 16 height 16
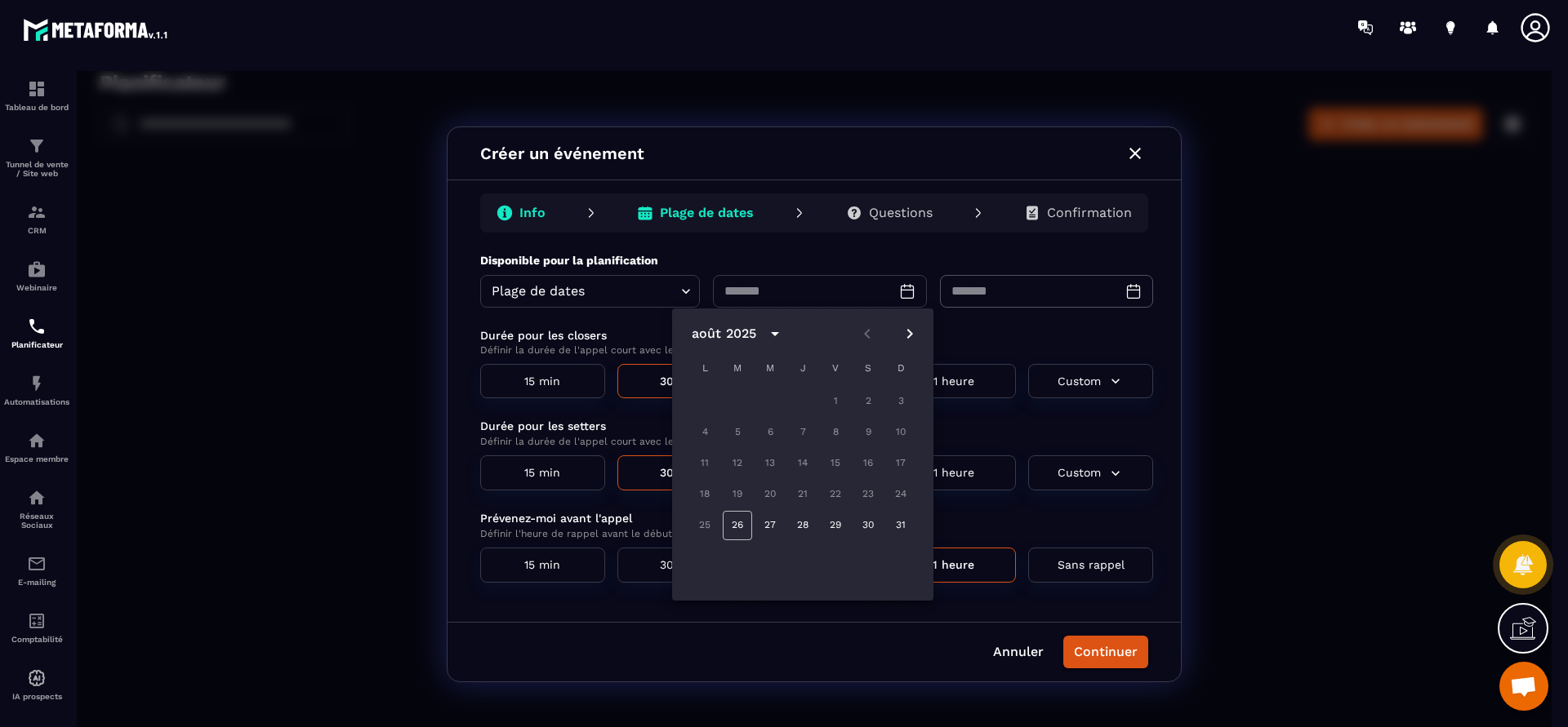
click at [908, 298] on icon at bounding box center [907, 291] width 16 height 16
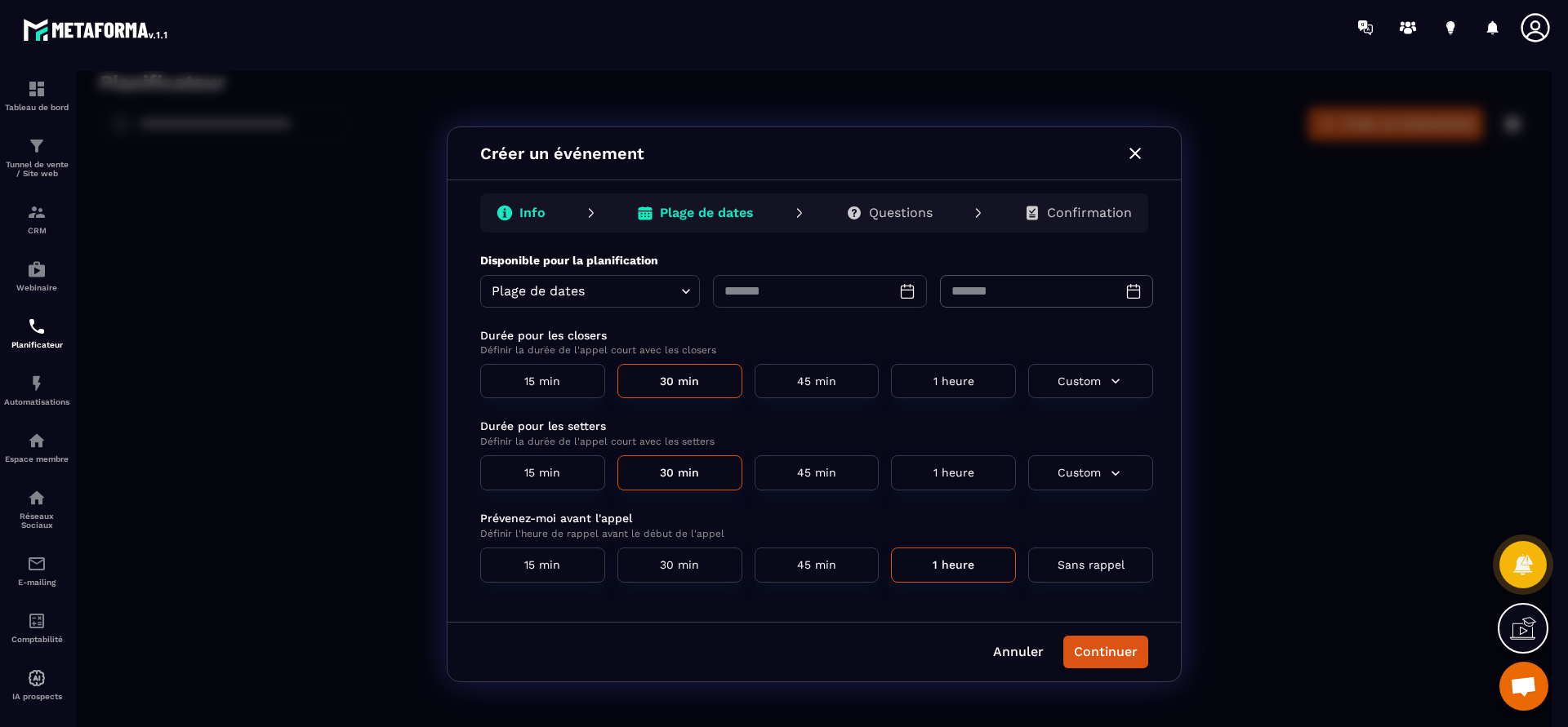
click at [908, 298] on icon at bounding box center [907, 291] width 16 height 16
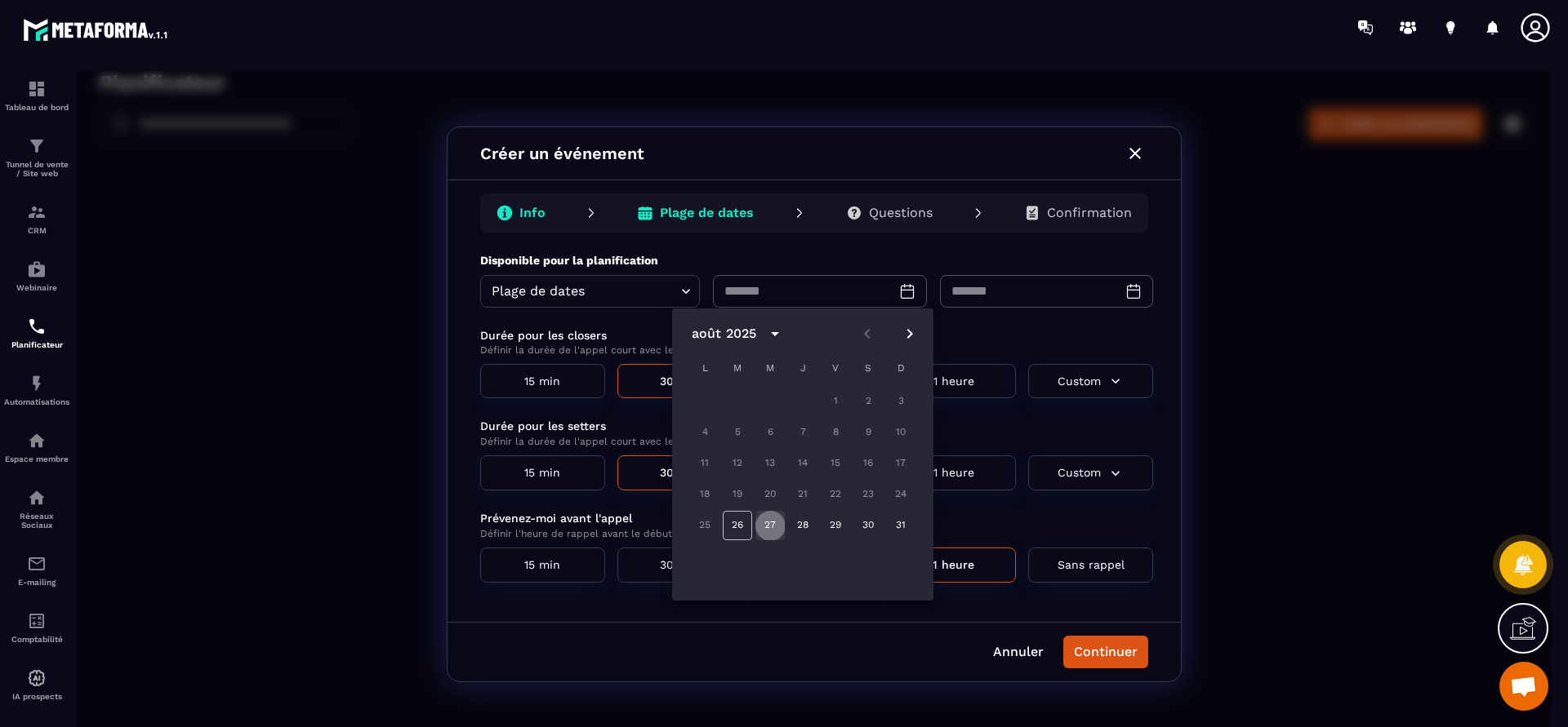
click at [775, 526] on button "27" at bounding box center [770, 525] width 30 height 30
type input "**********"
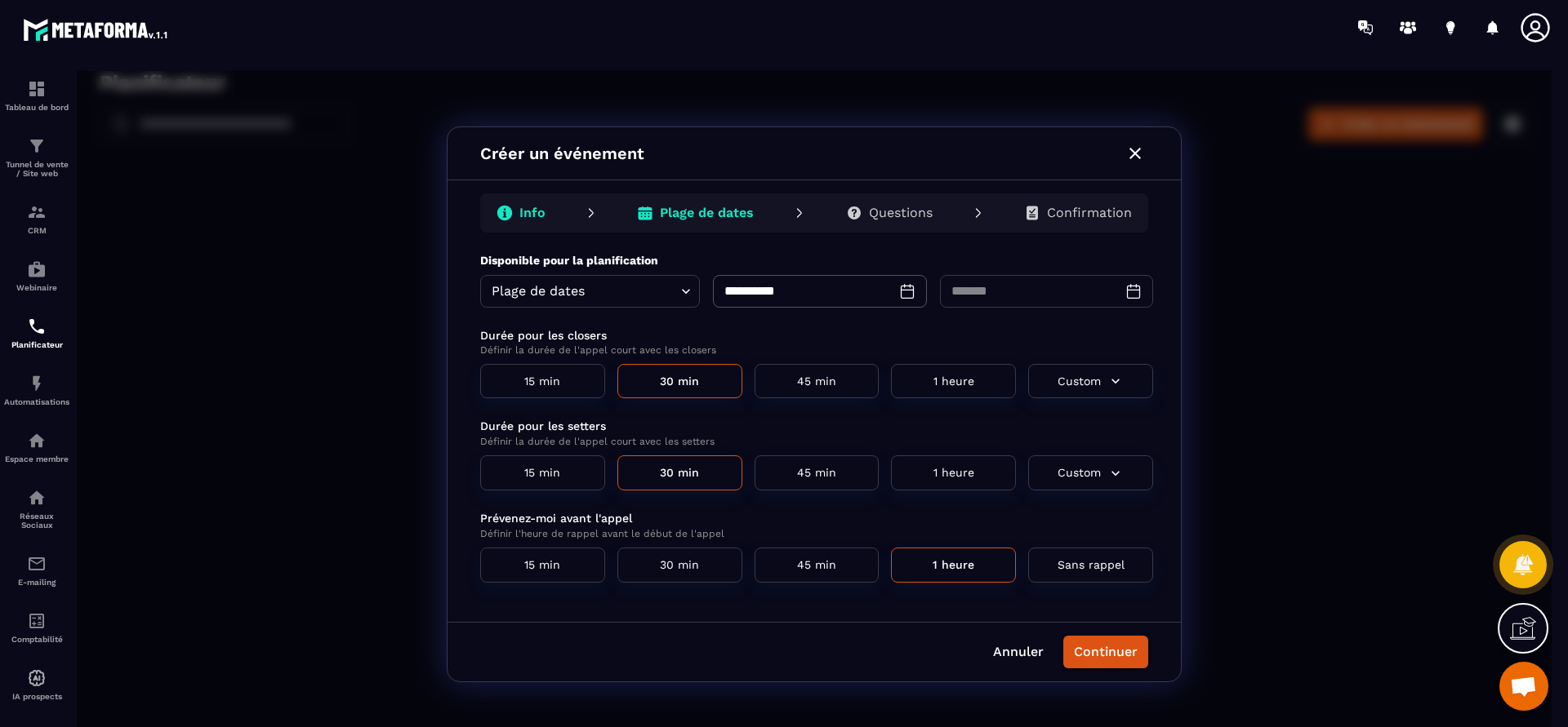
click at [1135, 287] on icon at bounding box center [1133, 290] width 13 height 14
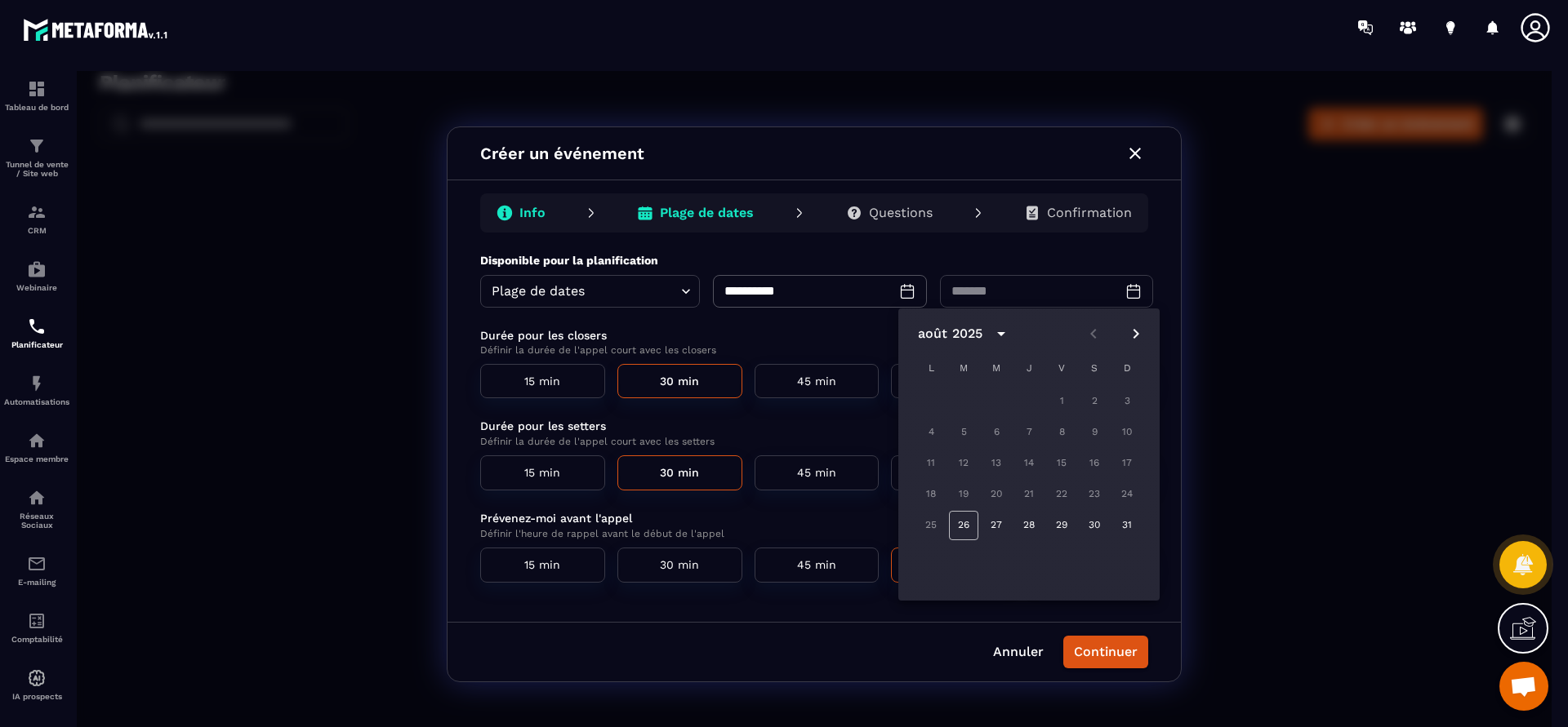
click at [1135, 287] on icon at bounding box center [1133, 290] width 13 height 14
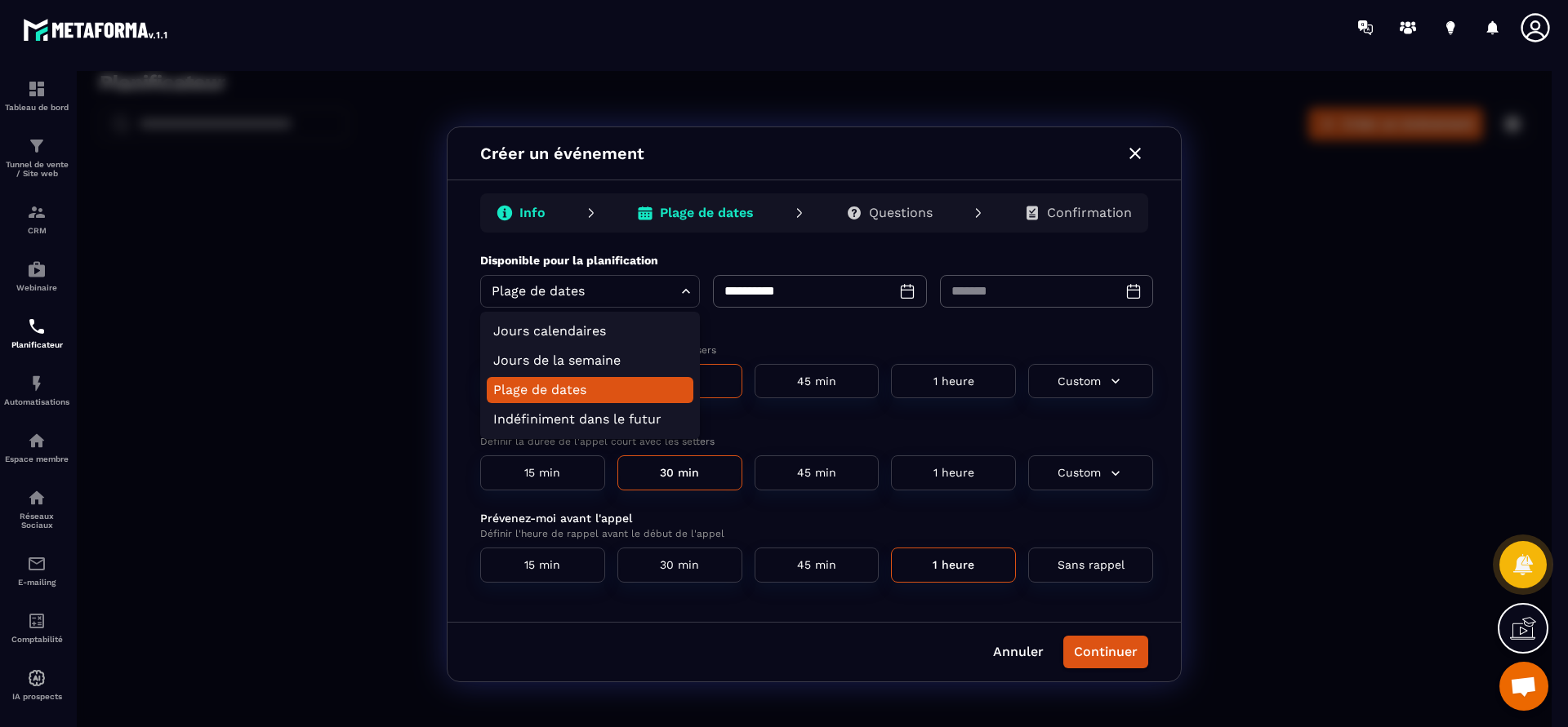
click at [678, 297] on body "**********" at bounding box center [814, 404] width 1474 height 666
click at [606, 409] on li "Indéfiniment dans le futur" at bounding box center [589, 419] width 206 height 26
type input "********"
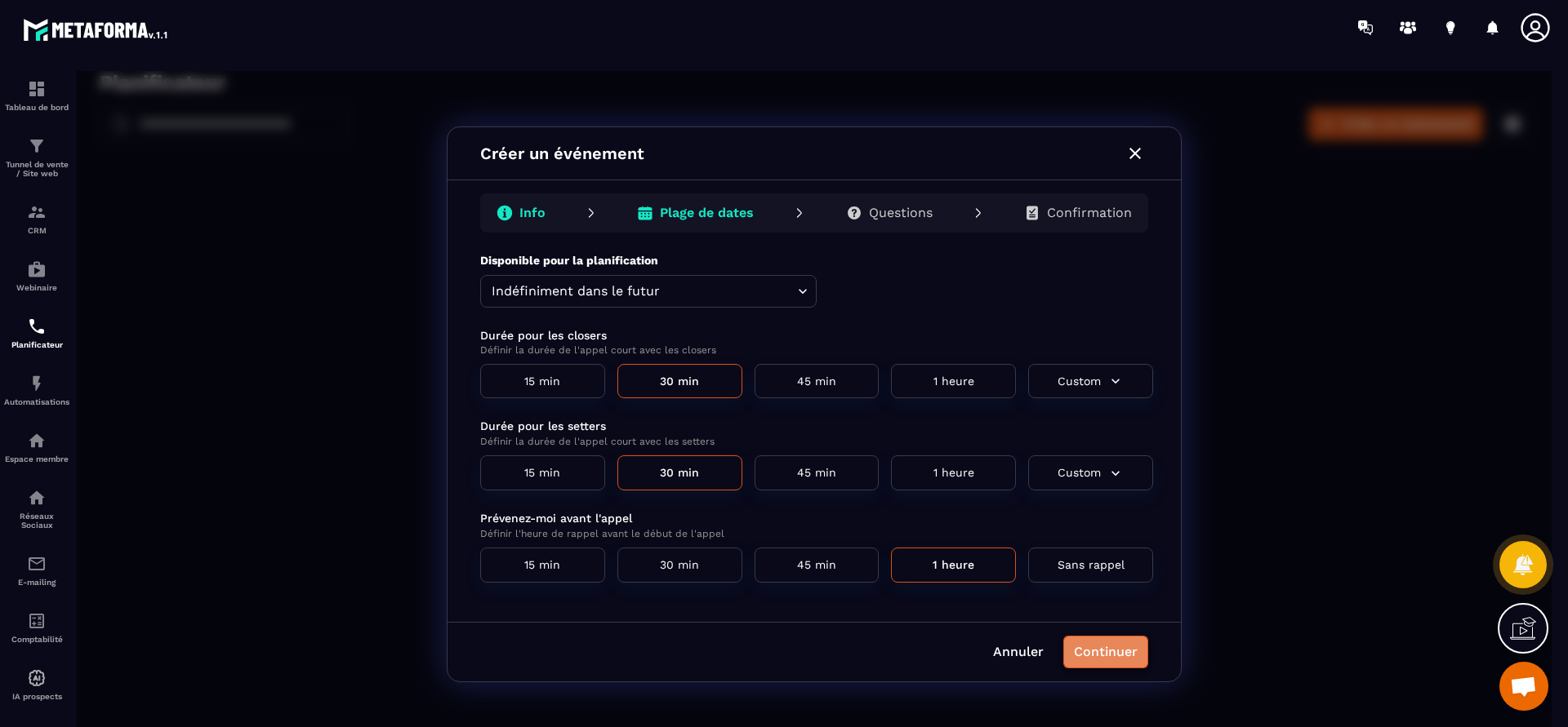
click at [1119, 641] on button "Continuer" at bounding box center [1106, 652] width 85 height 32
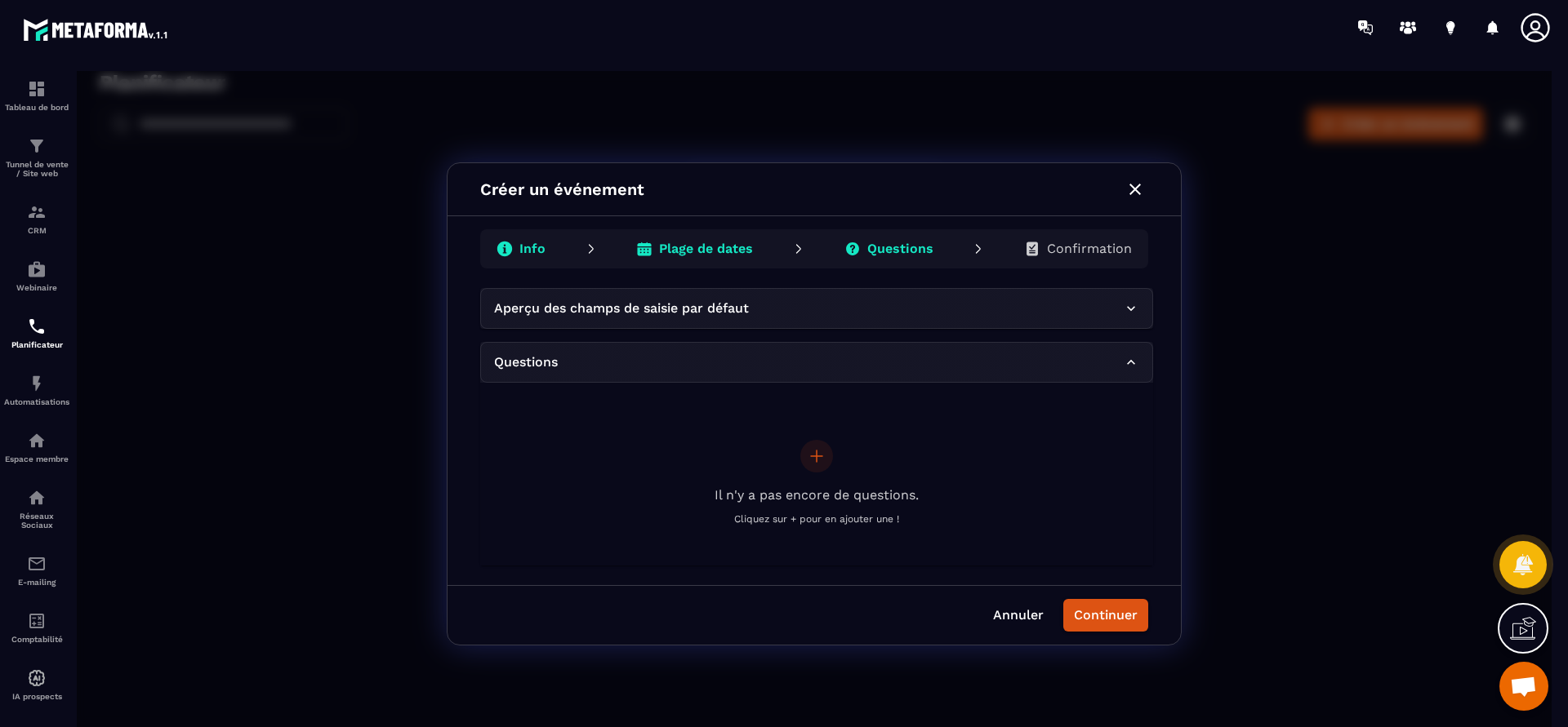
click at [1117, 315] on div "Aperçu des champs de saisie par défaut" at bounding box center [808, 309] width 629 height 20
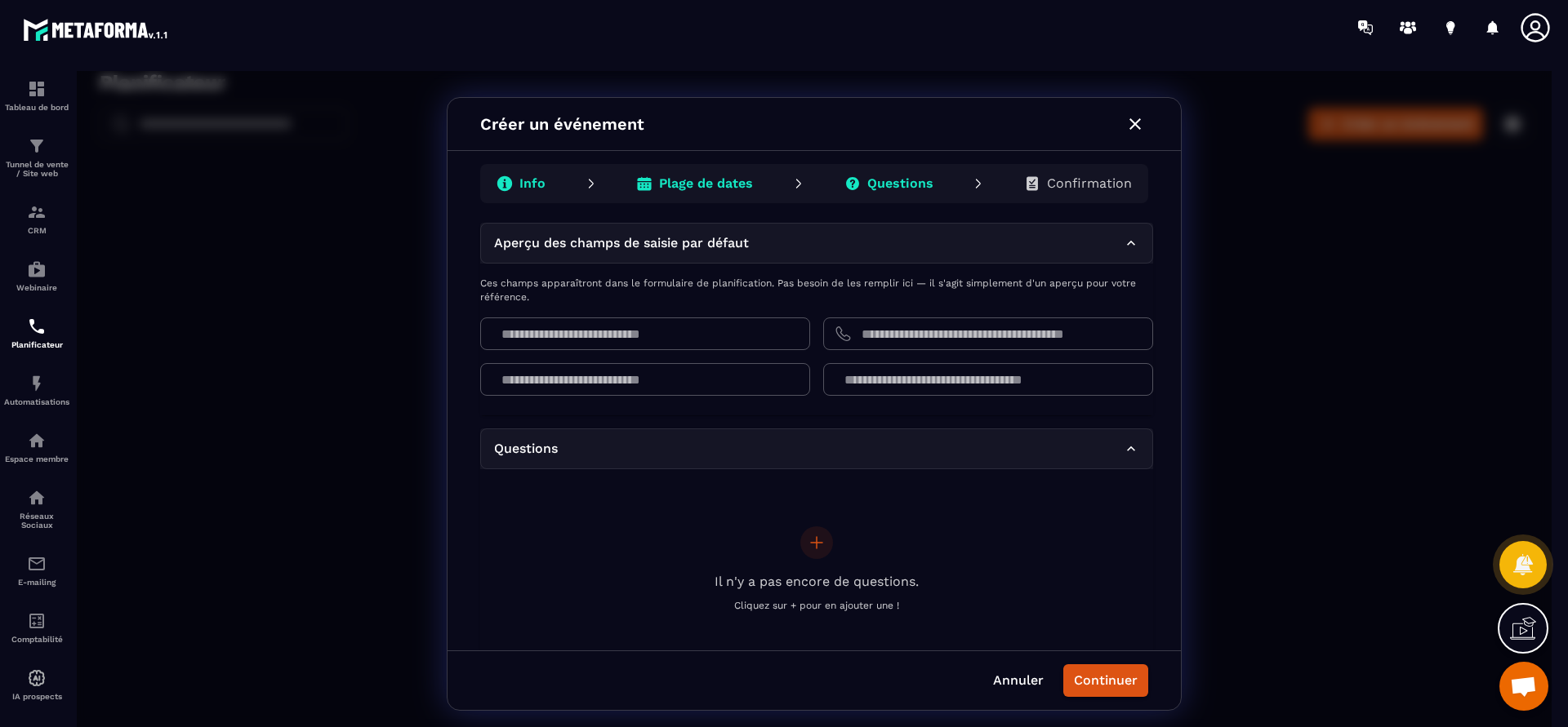
click at [1137, 246] on icon at bounding box center [1131, 243] width 16 height 16
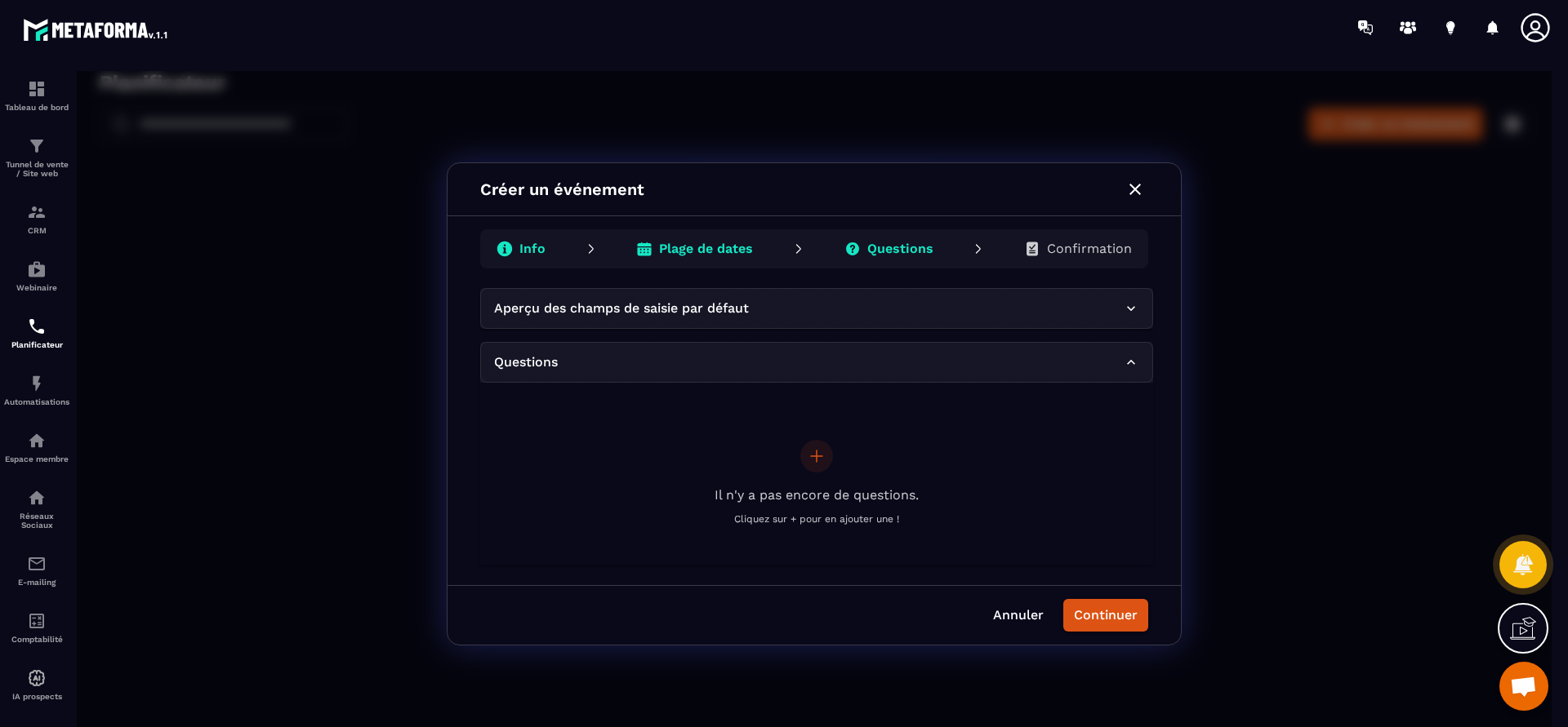
click at [1134, 355] on div "Questions" at bounding box center [816, 362] width 673 height 41
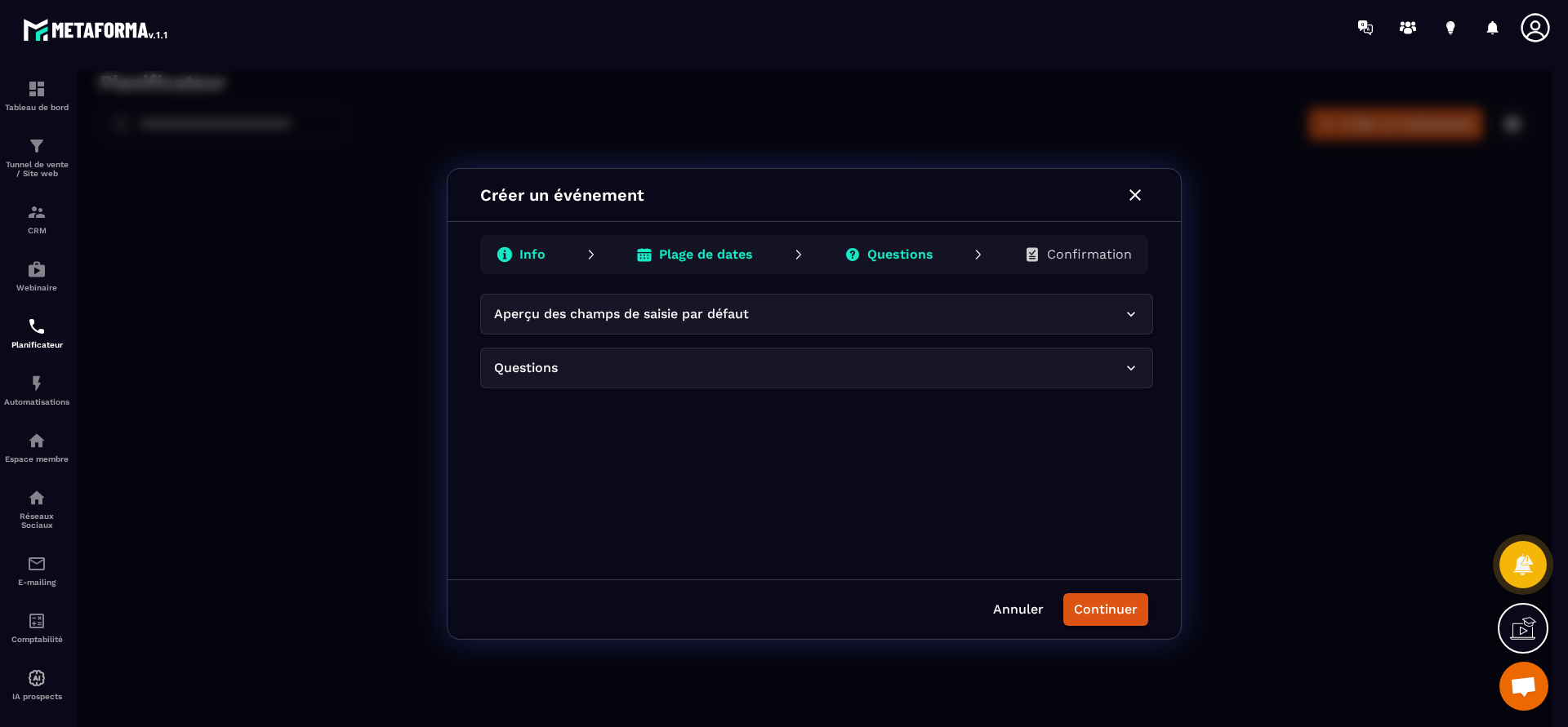
click at [1134, 366] on icon at bounding box center [1130, 368] width 8 height 5
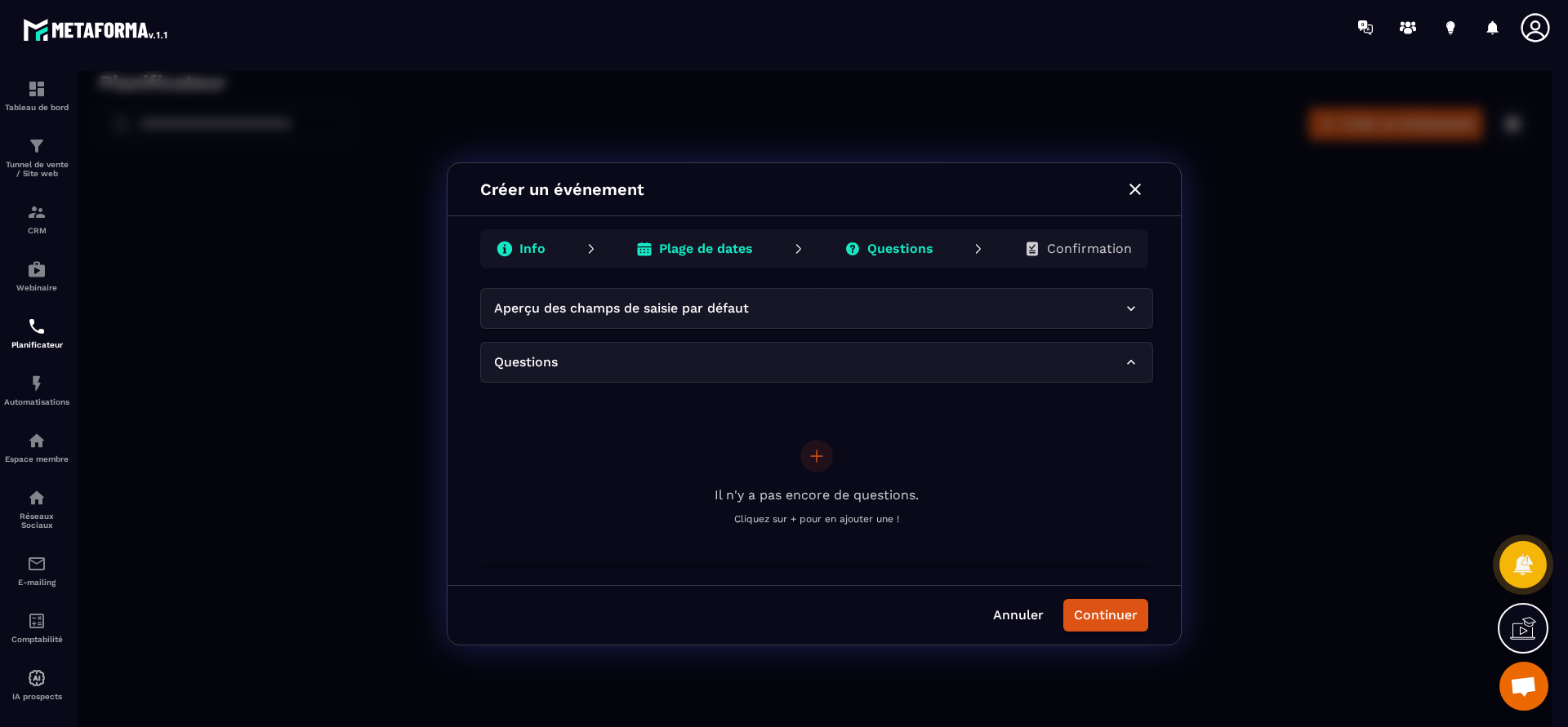
click at [1137, 313] on icon at bounding box center [1131, 308] width 16 height 16
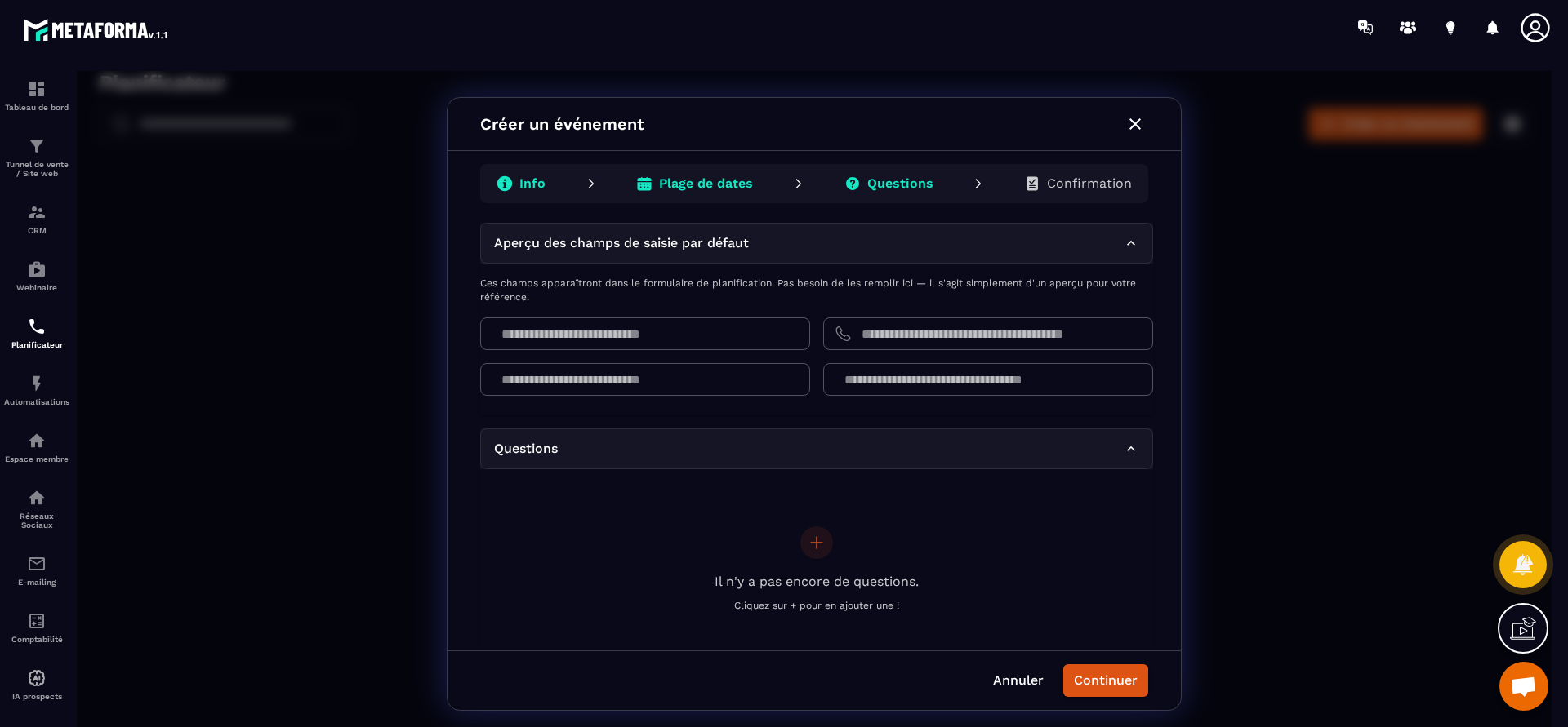
click at [1135, 242] on icon at bounding box center [1131, 243] width 16 height 16
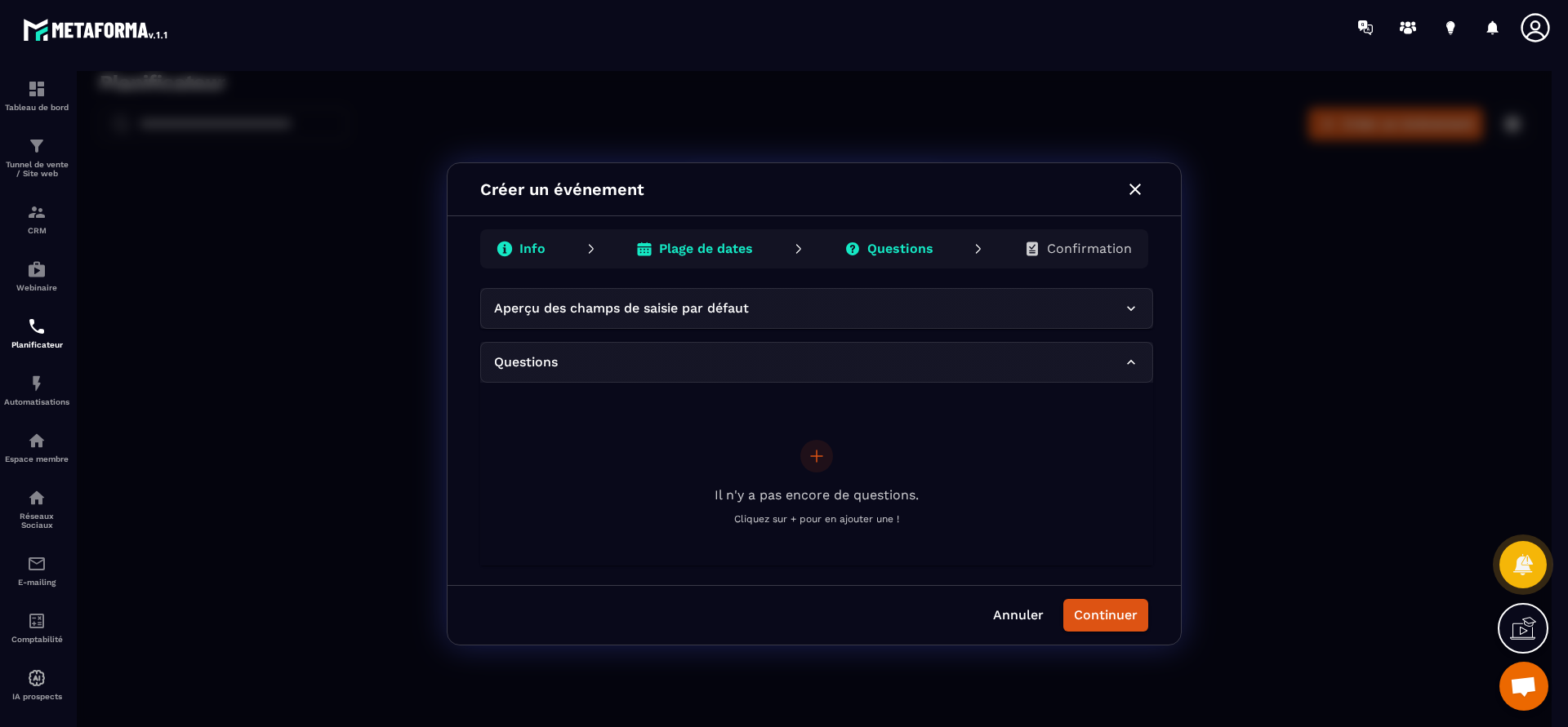
click at [1139, 310] on div "Aperçu des champs de saisie par défaut" at bounding box center [816, 308] width 673 height 41
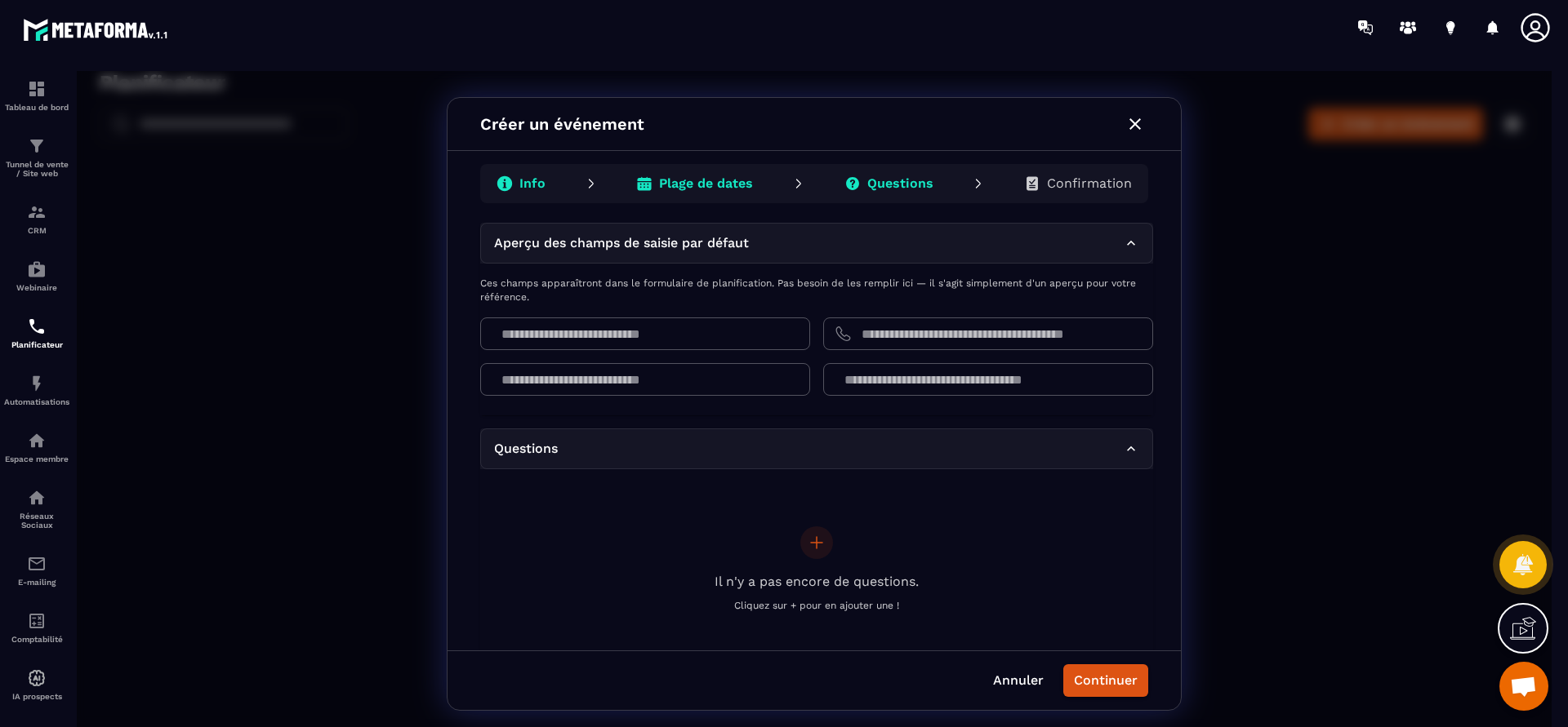
click at [1135, 248] on icon at bounding box center [1131, 243] width 16 height 16
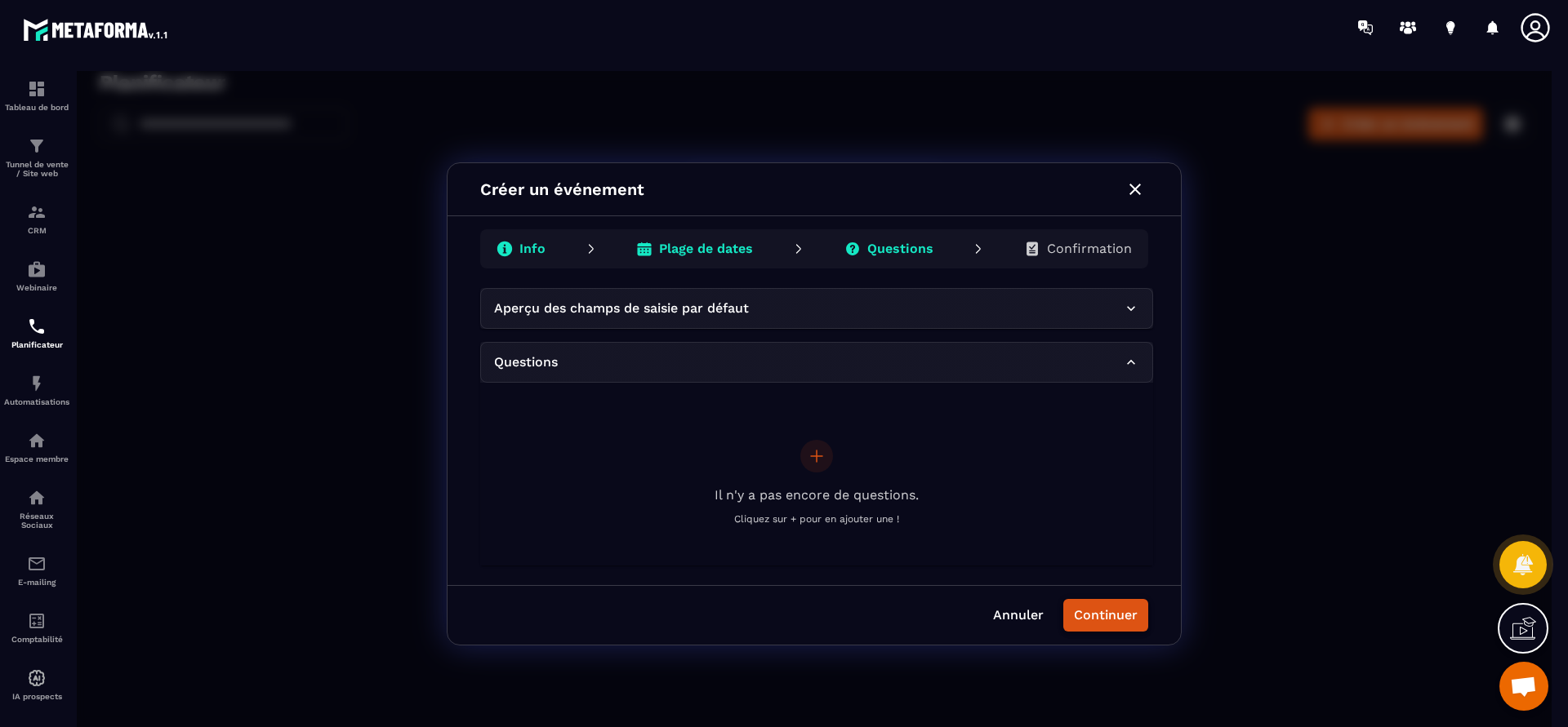
click at [1105, 615] on button "Continuer" at bounding box center [1106, 615] width 85 height 32
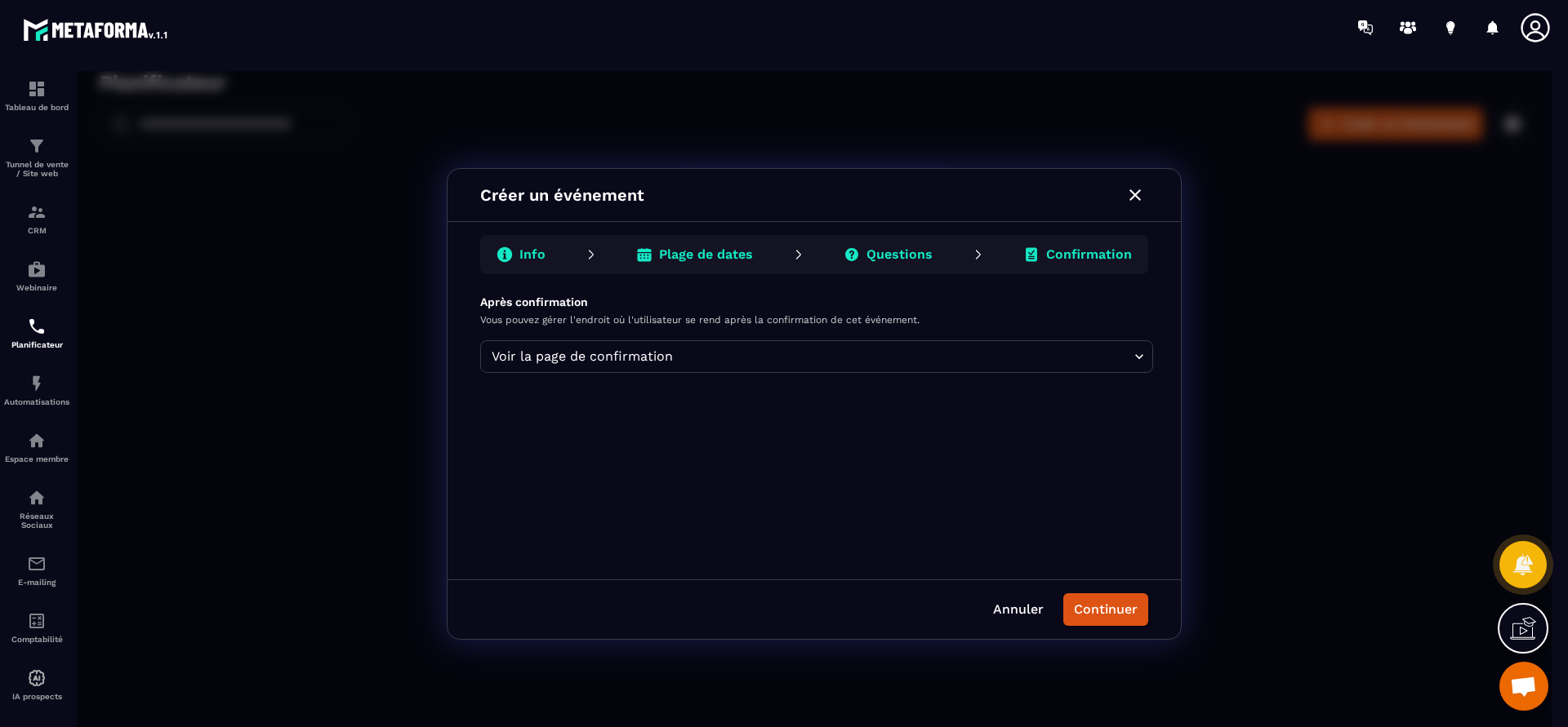
click at [1144, 352] on body "Planificateur ​ ​ Créer un événement RDV tél décou Closer : 30 min Setter : 30 …" at bounding box center [814, 404] width 1474 height 666
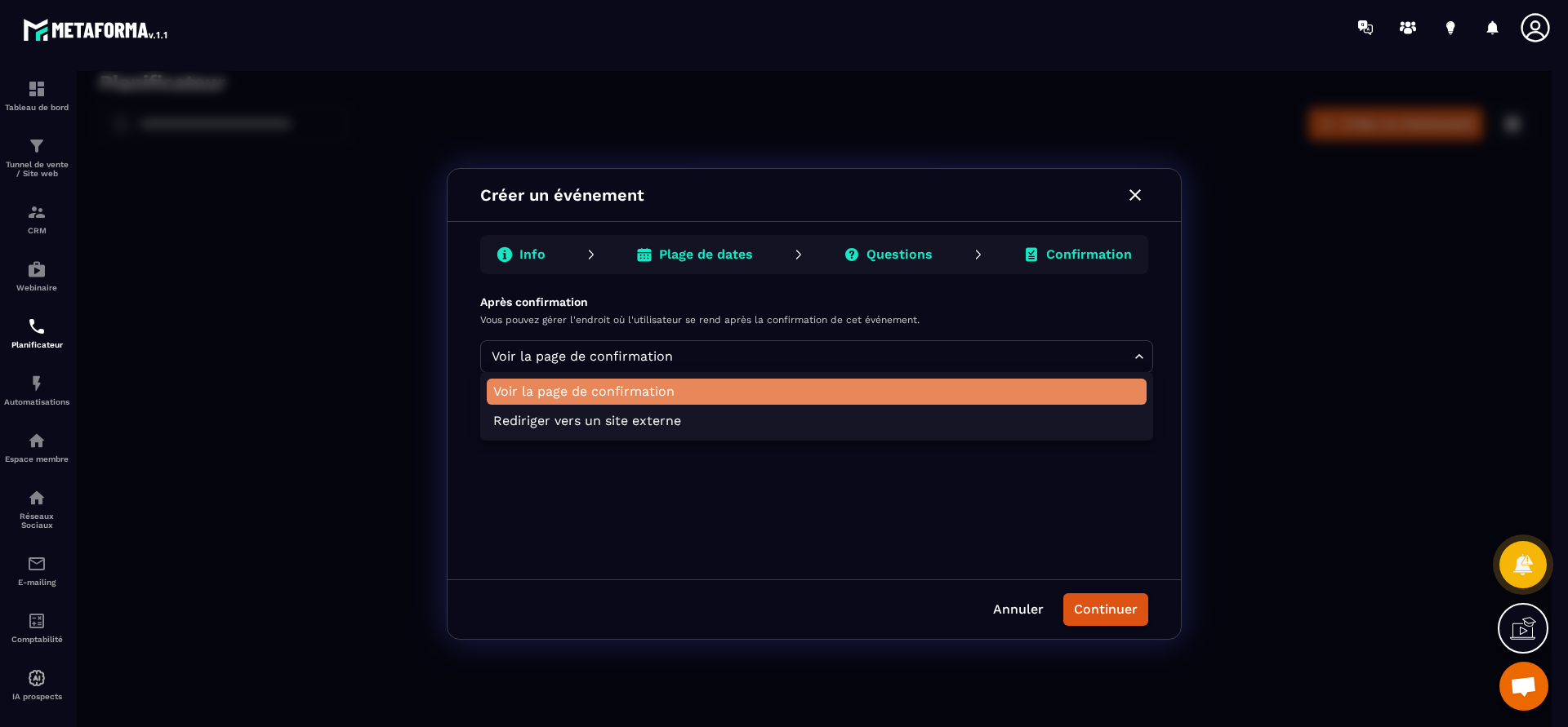
click at [617, 394] on li "Voir la page de confirmation" at bounding box center [816, 391] width 660 height 26
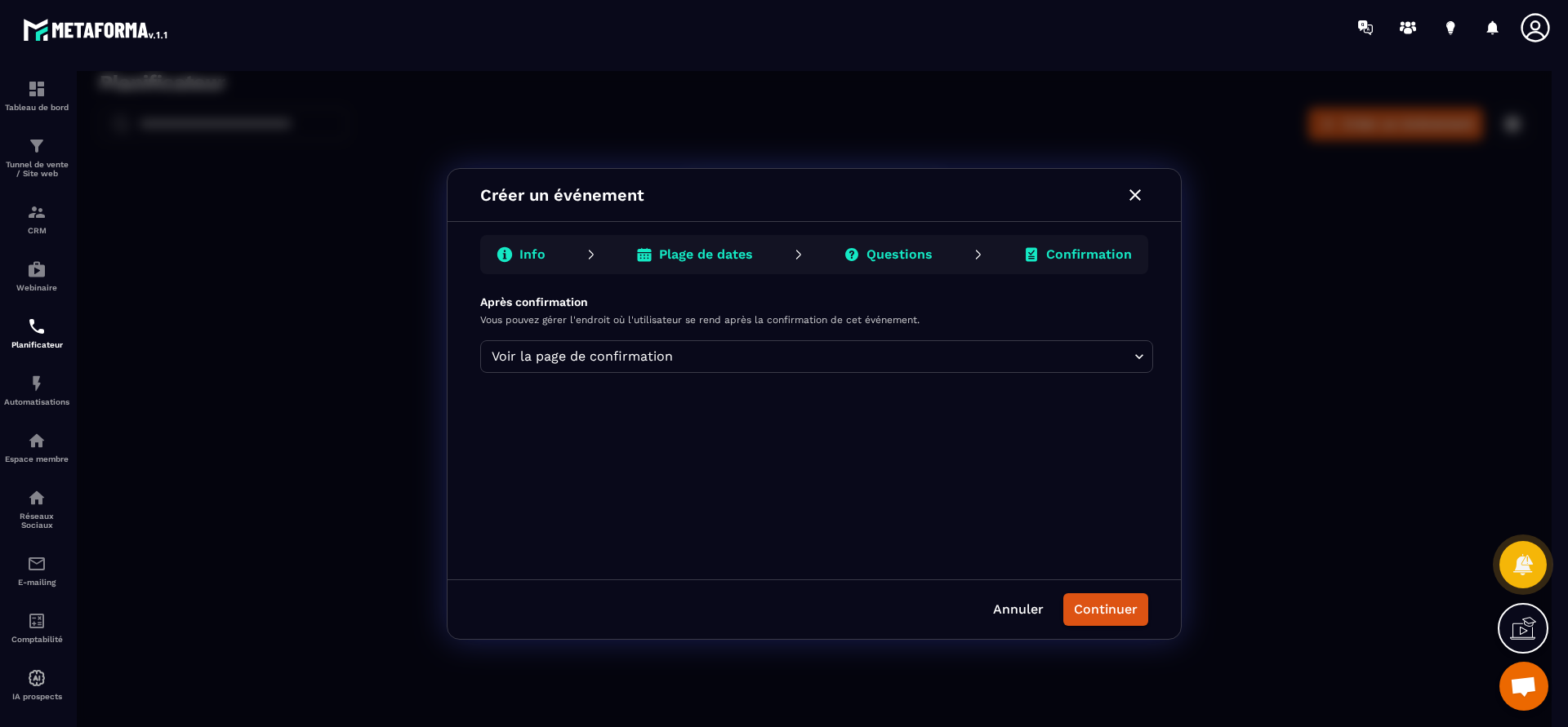
click at [1135, 360] on body "Planificateur ​ ​ Créer un événement RDV tél décou Closer : 30 min Setter : 30 …" at bounding box center [814, 404] width 1474 height 666
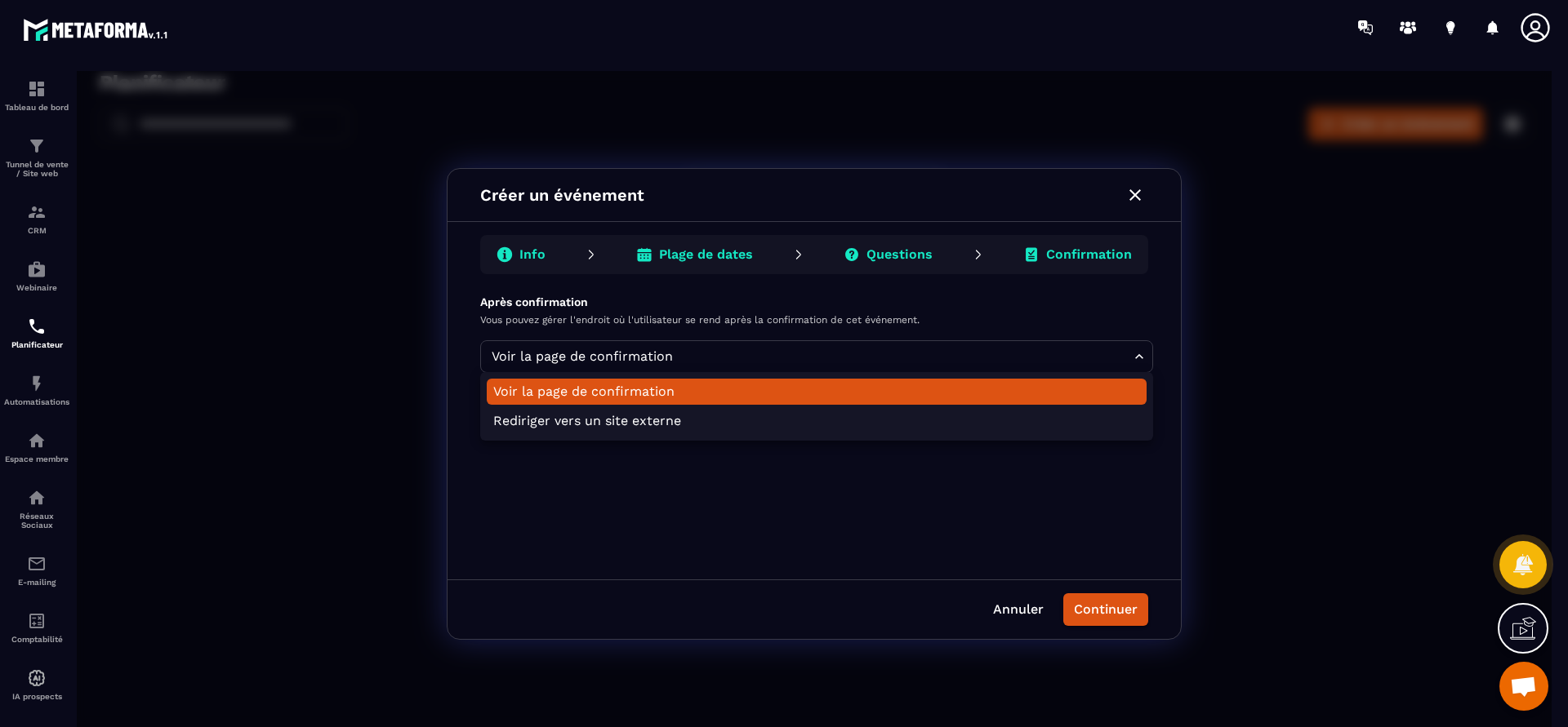
click at [1135, 360] on div at bounding box center [814, 404] width 1474 height 666
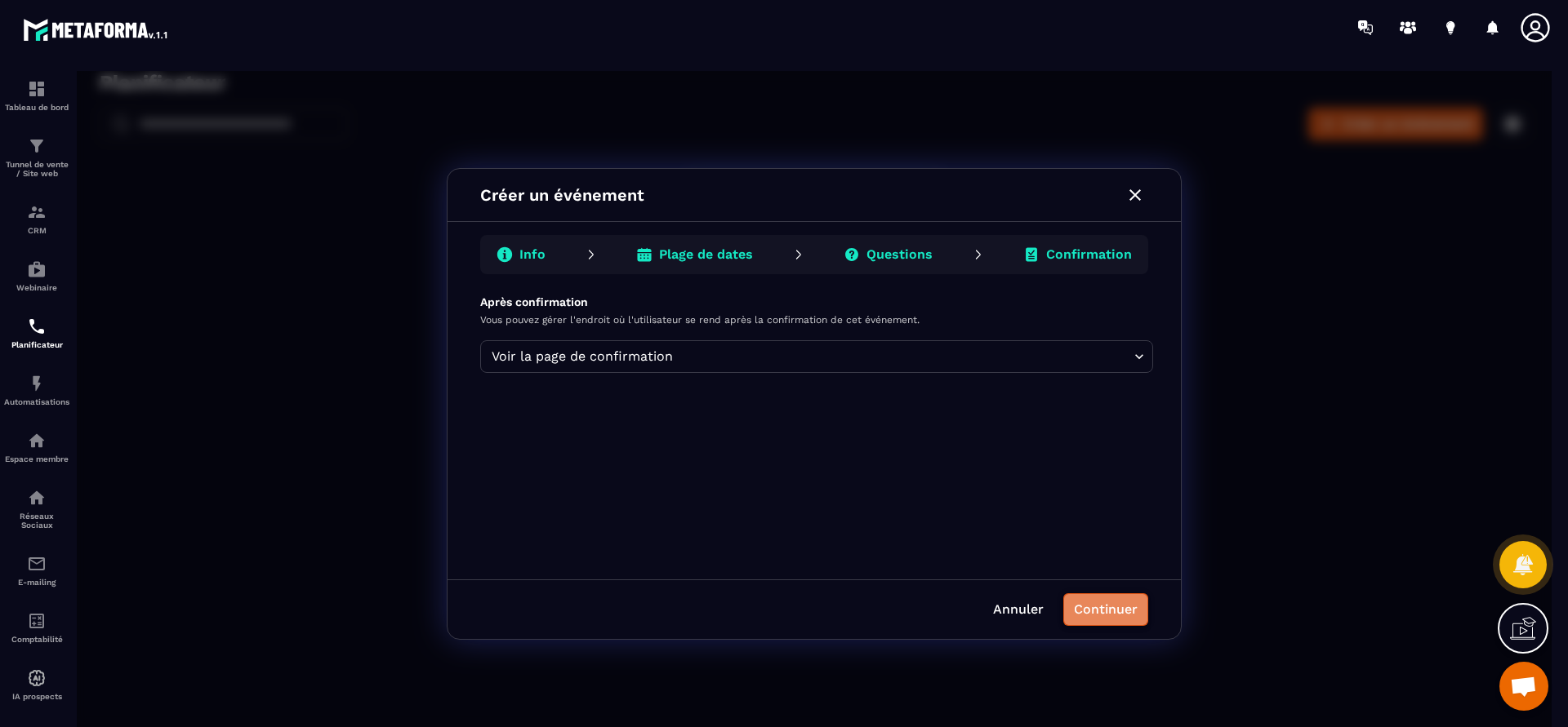
click at [1118, 609] on button "Continuer" at bounding box center [1106, 610] width 85 height 32
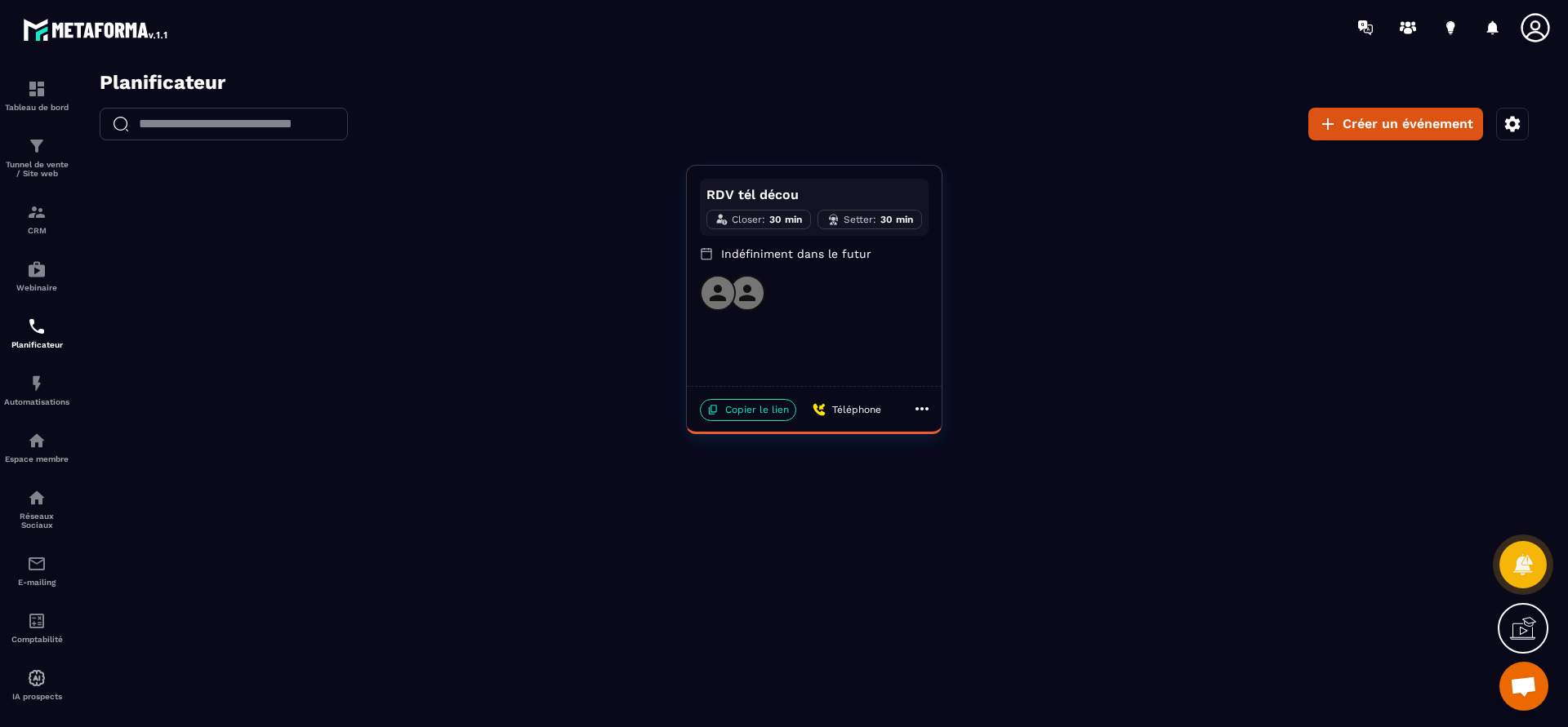
click at [927, 405] on icon at bounding box center [922, 409] width 20 height 20
click at [927, 405] on div at bounding box center [814, 404] width 1474 height 666
click at [37, 167] on p "Tunnel de vente / Site web" at bounding box center [37, 169] width 65 height 18
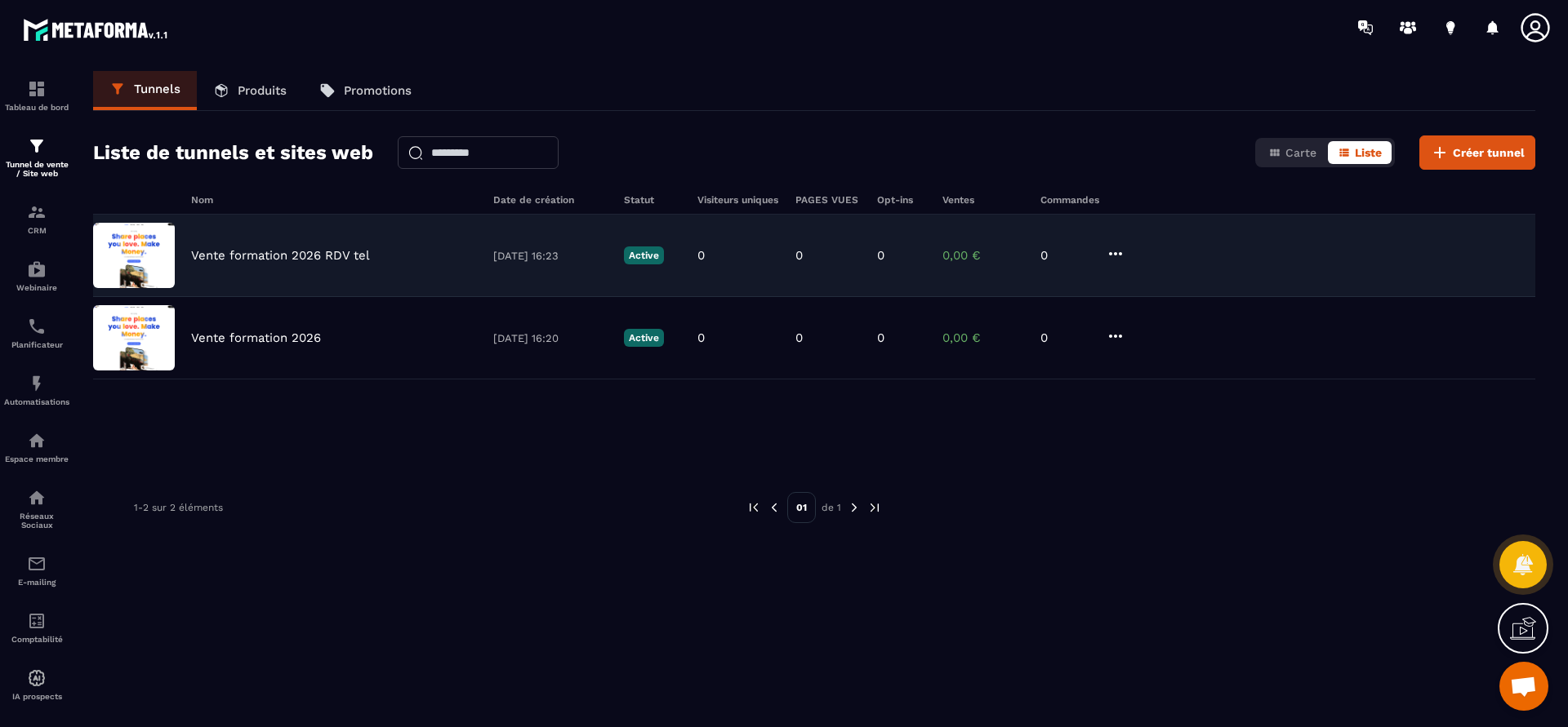
click at [308, 258] on p "Vente formation 2026 RDV tel" at bounding box center [280, 255] width 178 height 14
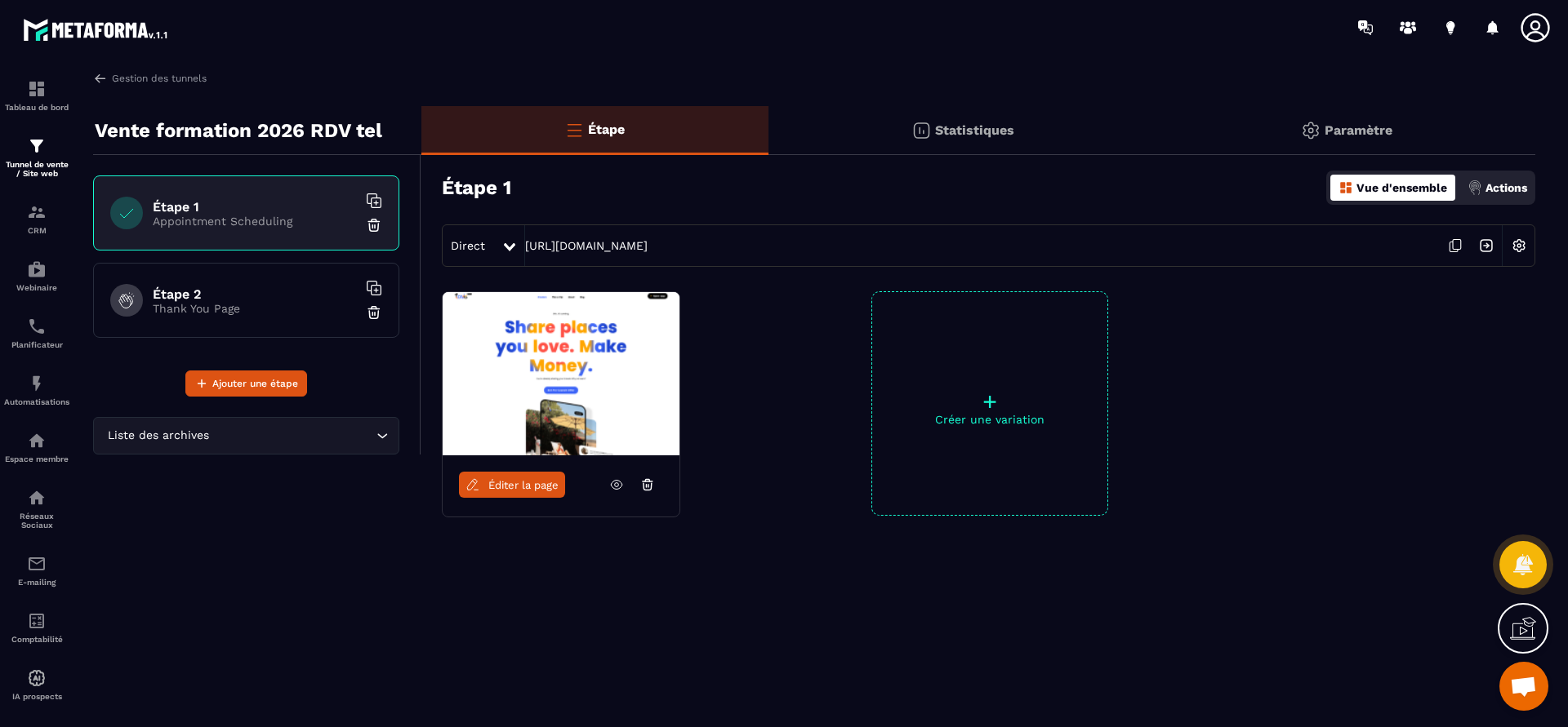
click at [527, 483] on span "Éditer la page" at bounding box center [524, 486] width 70 height 13
